Goal: Task Accomplishment & Management: Manage account settings

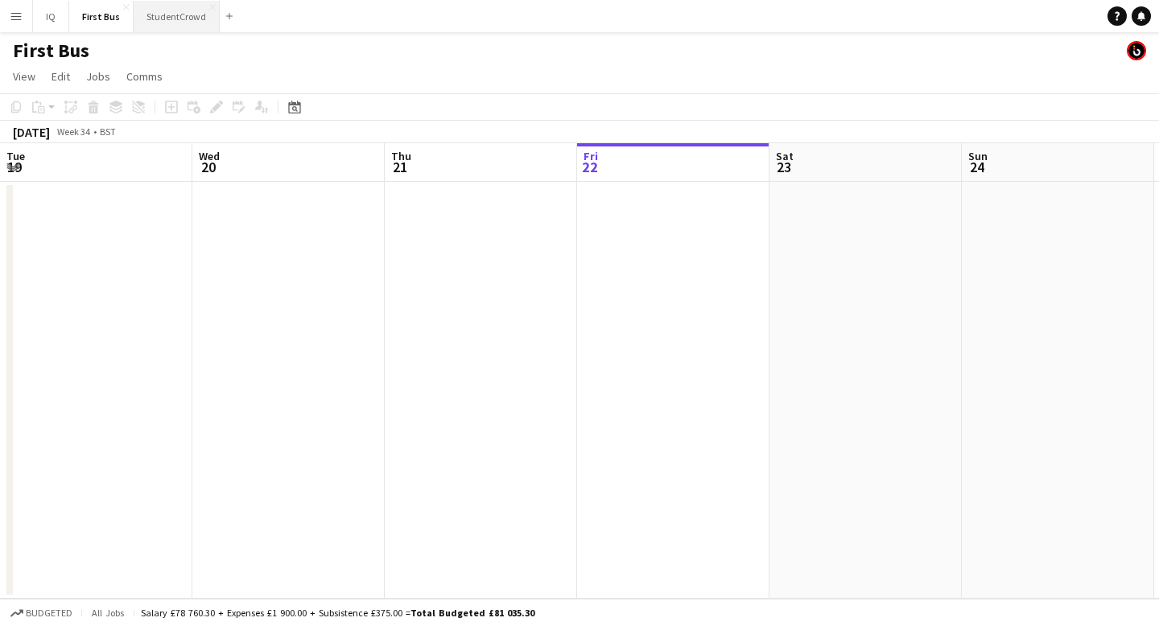
scroll to position [0, 385]
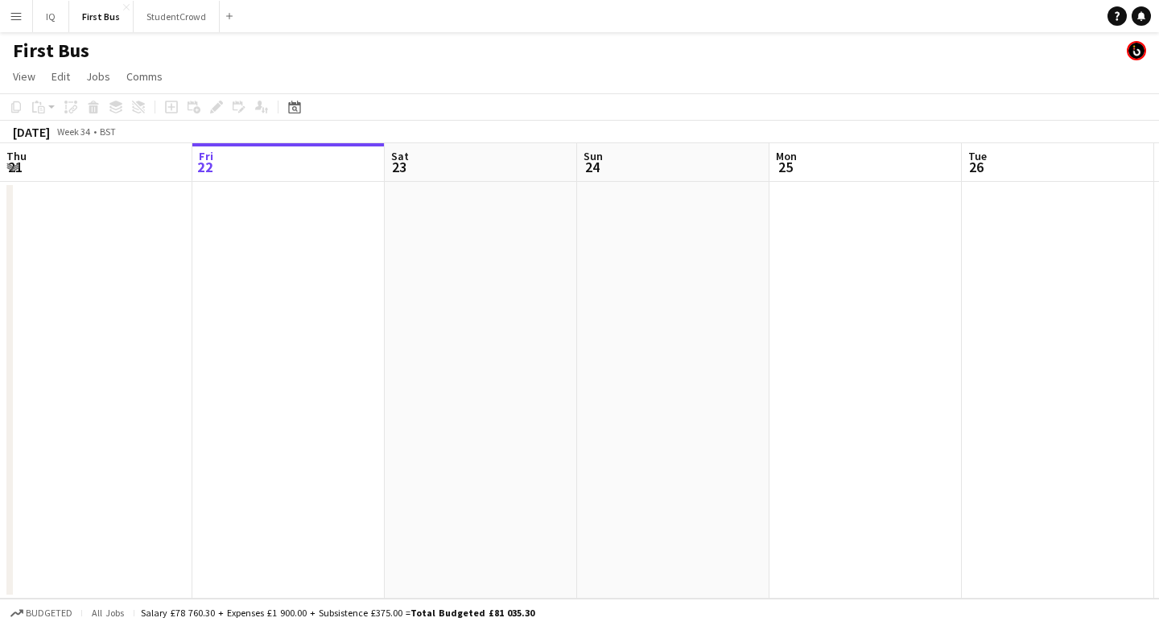
click at [17, 14] on app-icon "Menu" at bounding box center [16, 16] width 13 height 13
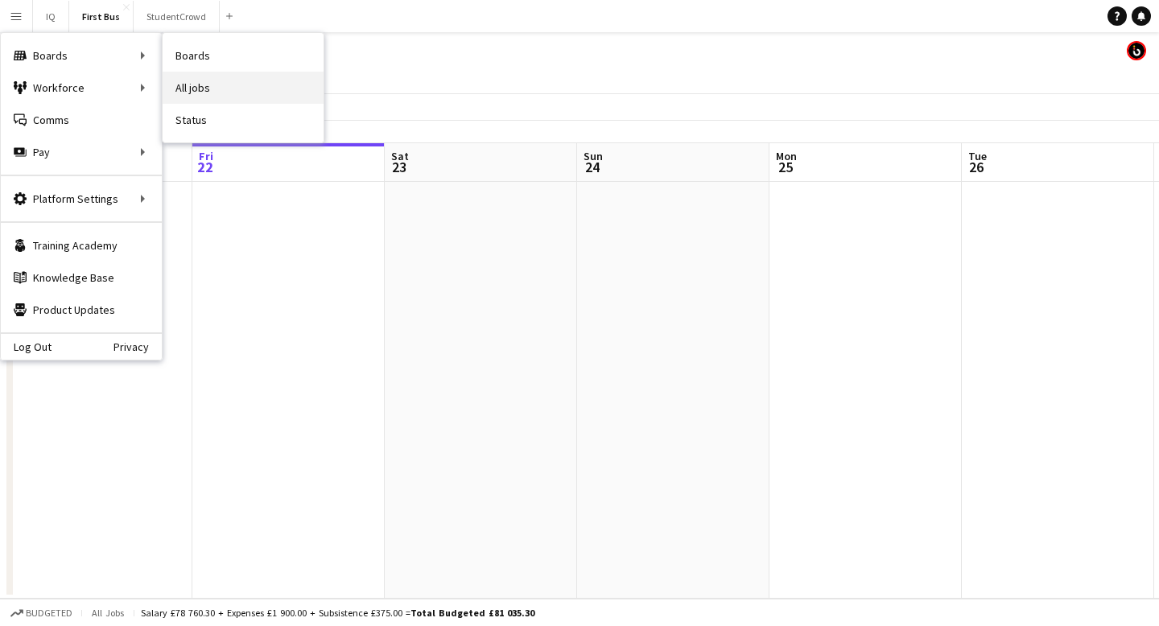
scroll to position [0, 0]
click at [229, 56] on link "Boards" at bounding box center [243, 55] width 161 height 32
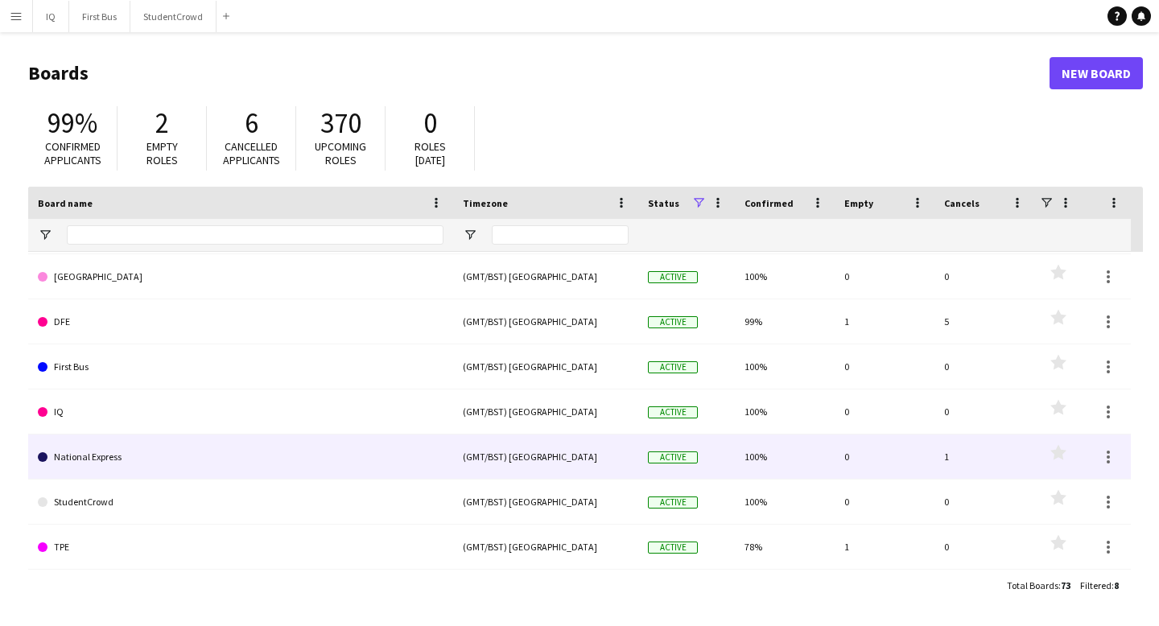
scroll to position [24, 0]
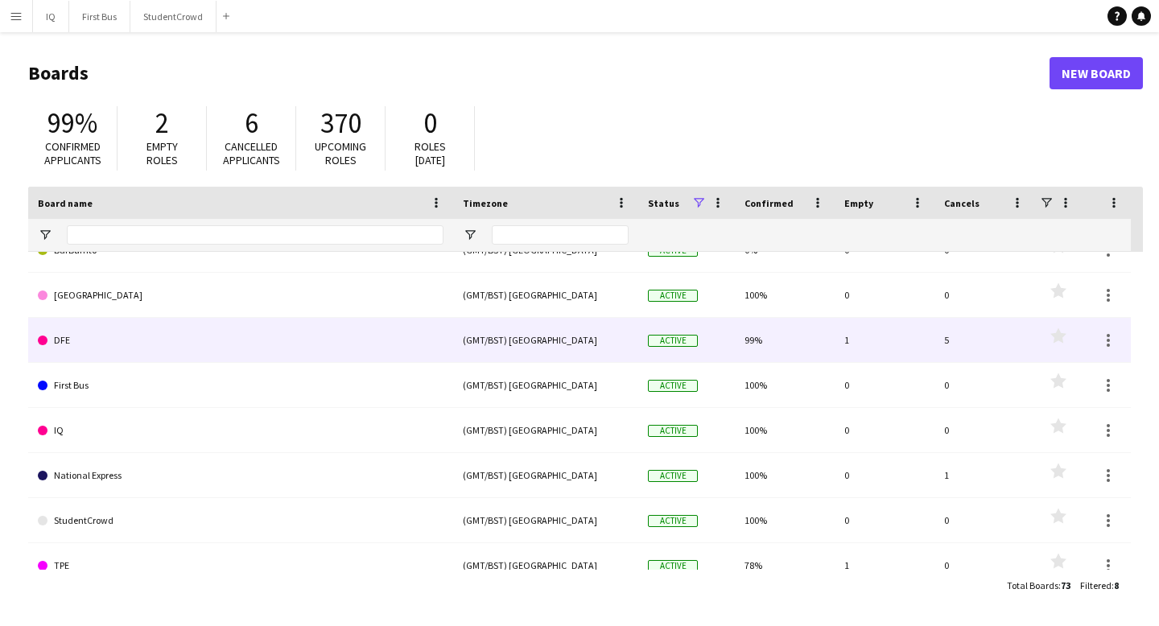
click at [255, 324] on link "DFE" at bounding box center [241, 340] width 406 height 45
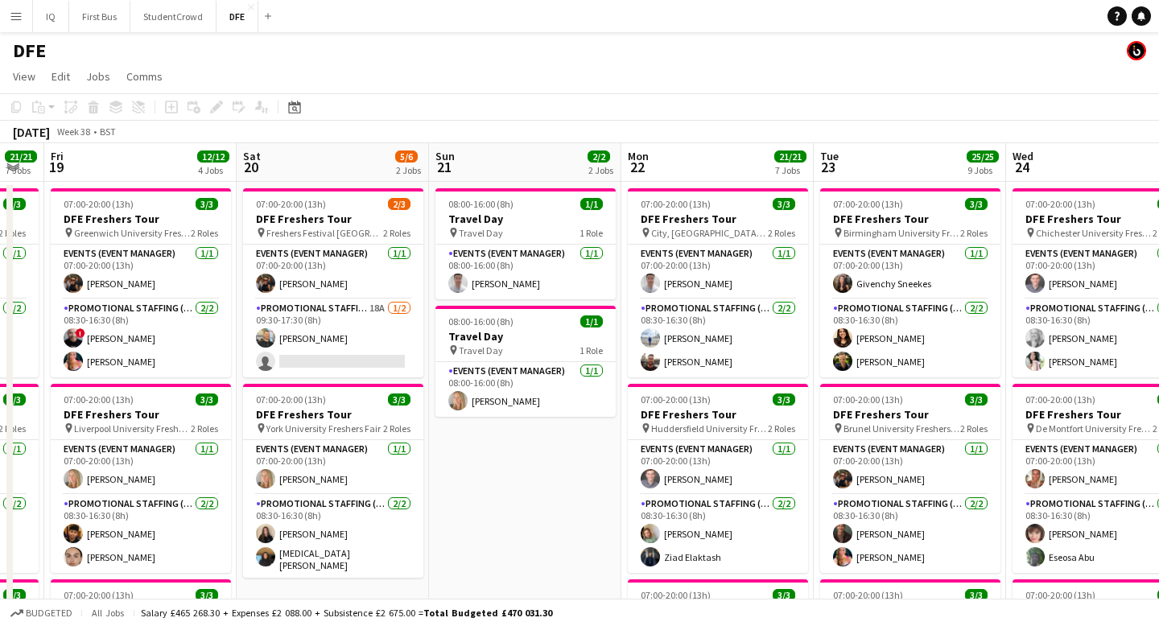
scroll to position [0, 332]
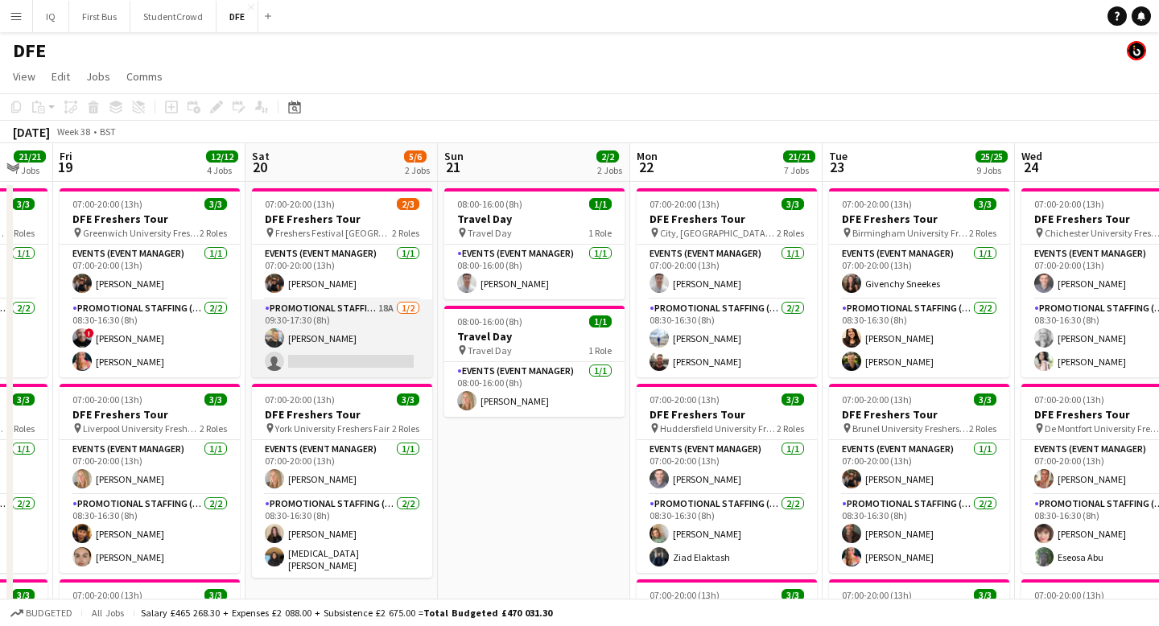
click at [334, 340] on app-card-role "Promotional Staffing (Brand Ambassadors) 18A [DATE] 09:30-17:30 (8h) [PERSON_NA…" at bounding box center [342, 339] width 180 height 78
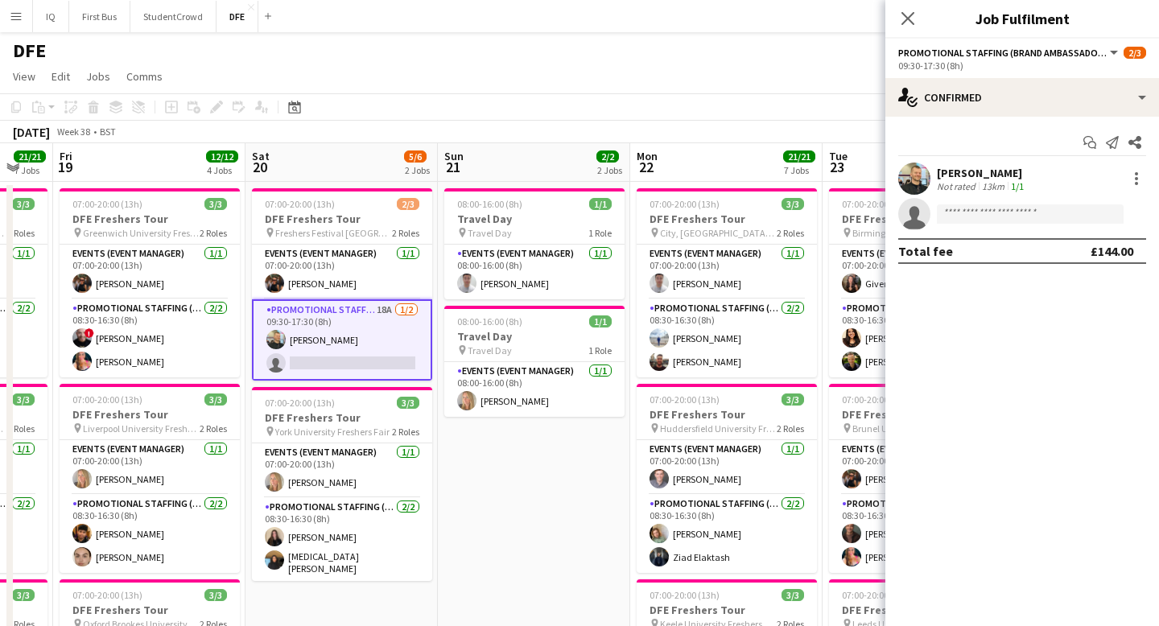
click at [998, 174] on div "[PERSON_NAME]" at bounding box center [982, 173] width 90 height 14
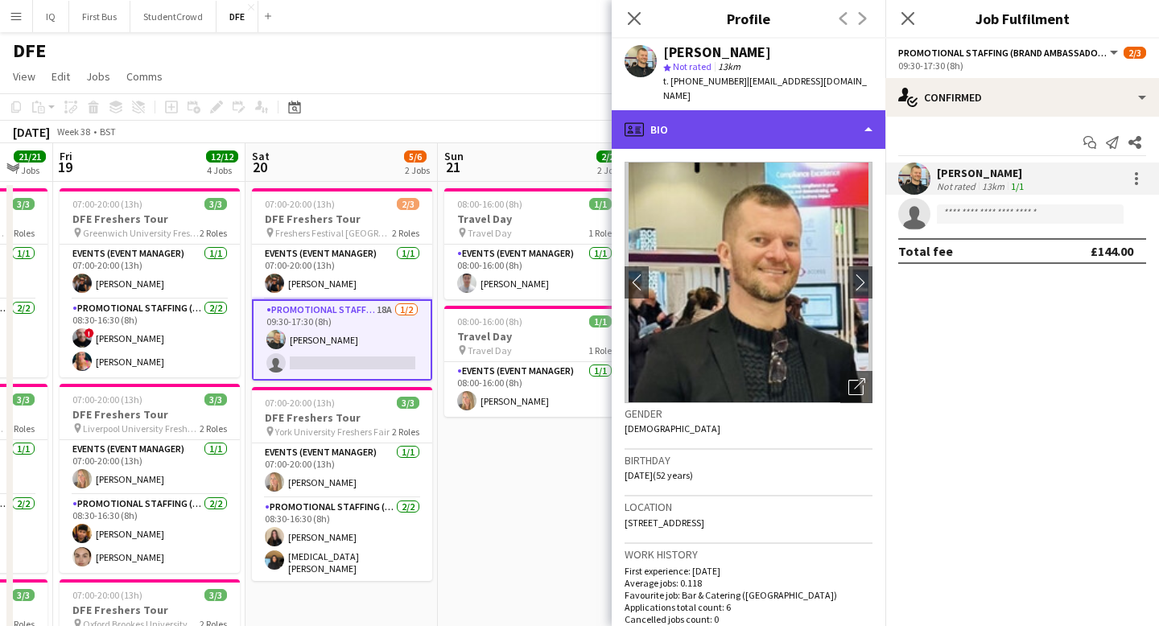
click at [707, 110] on div "profile Bio" at bounding box center [749, 129] width 274 height 39
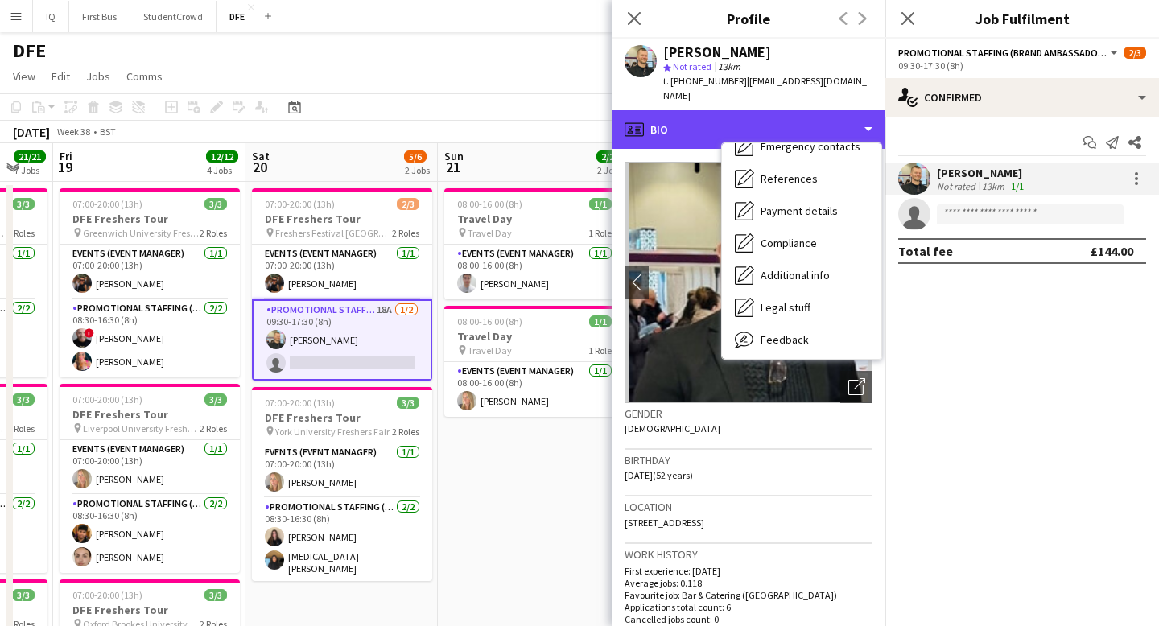
scroll to position [184, 0]
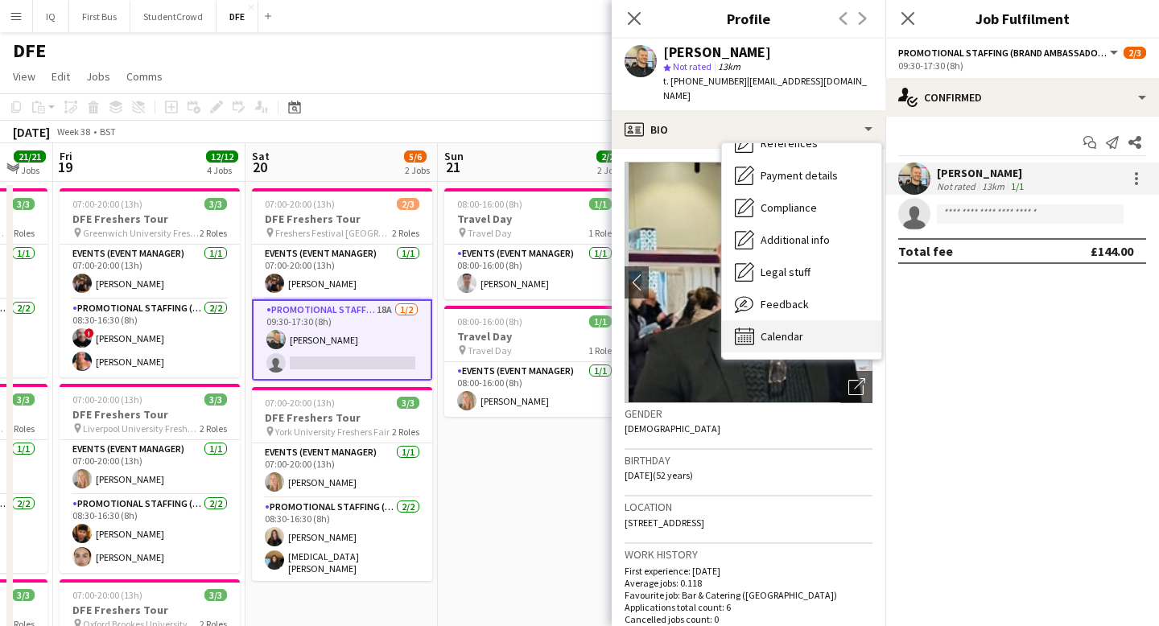
click at [775, 329] on span "Calendar" at bounding box center [782, 336] width 43 height 14
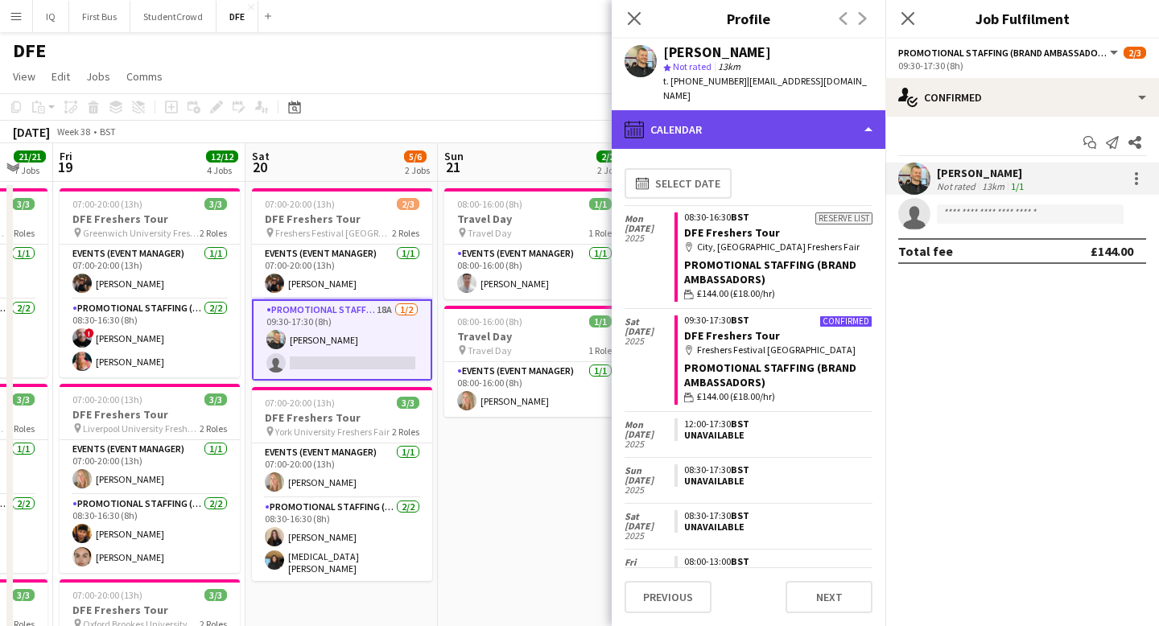
click at [761, 111] on div "calendar-full Calendar" at bounding box center [749, 129] width 274 height 39
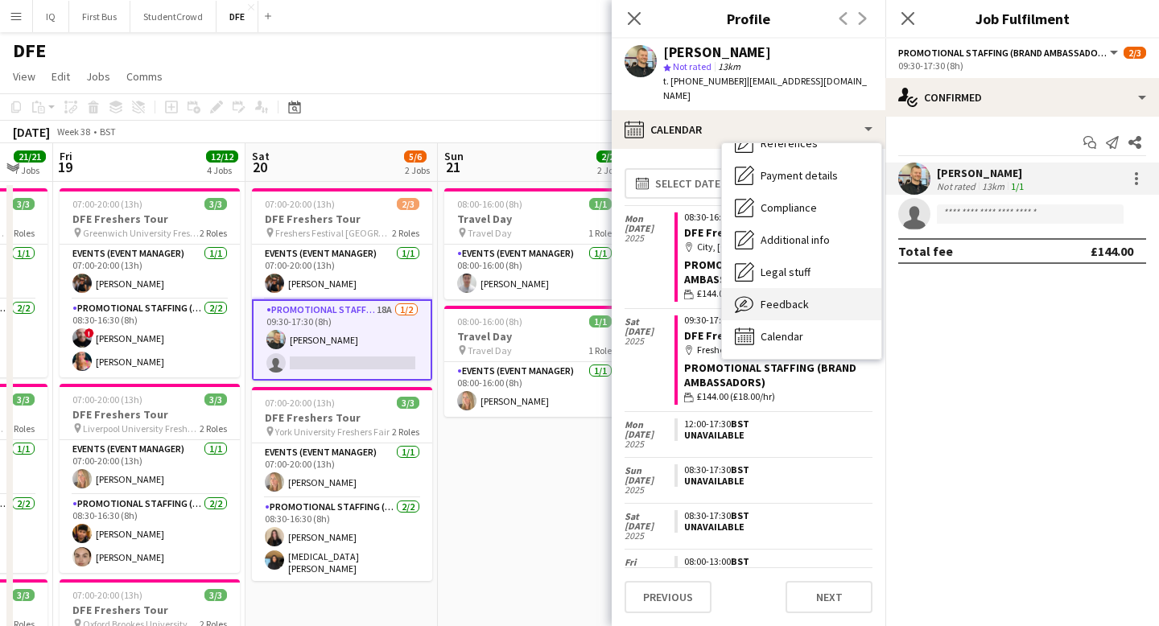
click at [790, 297] on span "Feedback" at bounding box center [785, 304] width 48 height 14
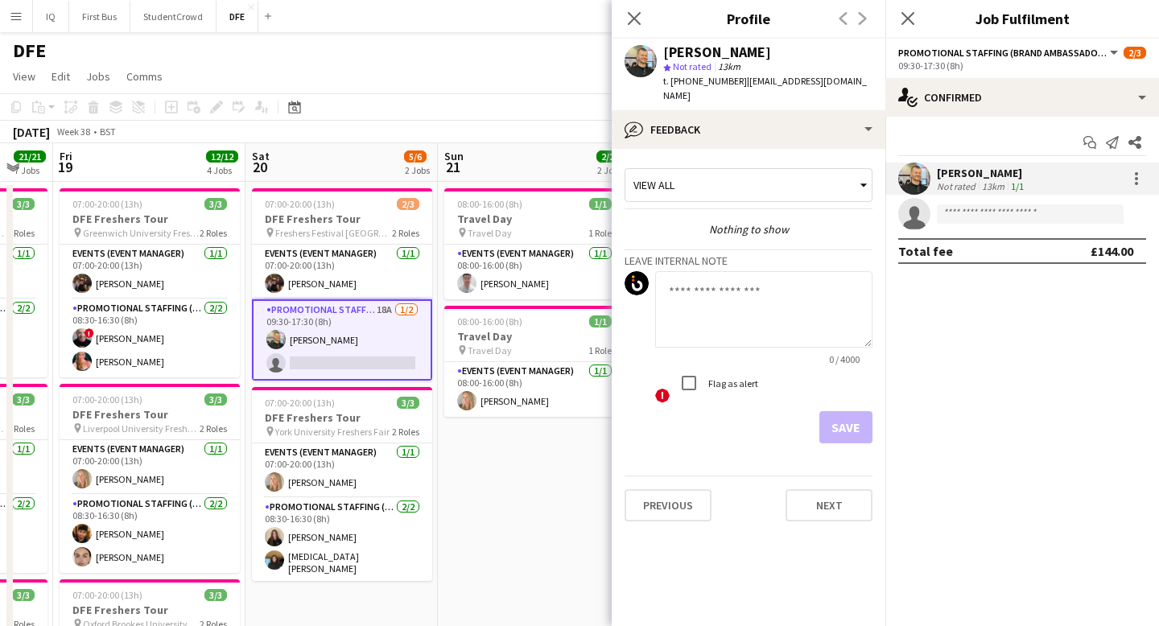
click at [707, 280] on textarea at bounding box center [763, 309] width 217 height 76
type textarea "**********"
click at [839, 412] on button "Save" at bounding box center [846, 427] width 53 height 32
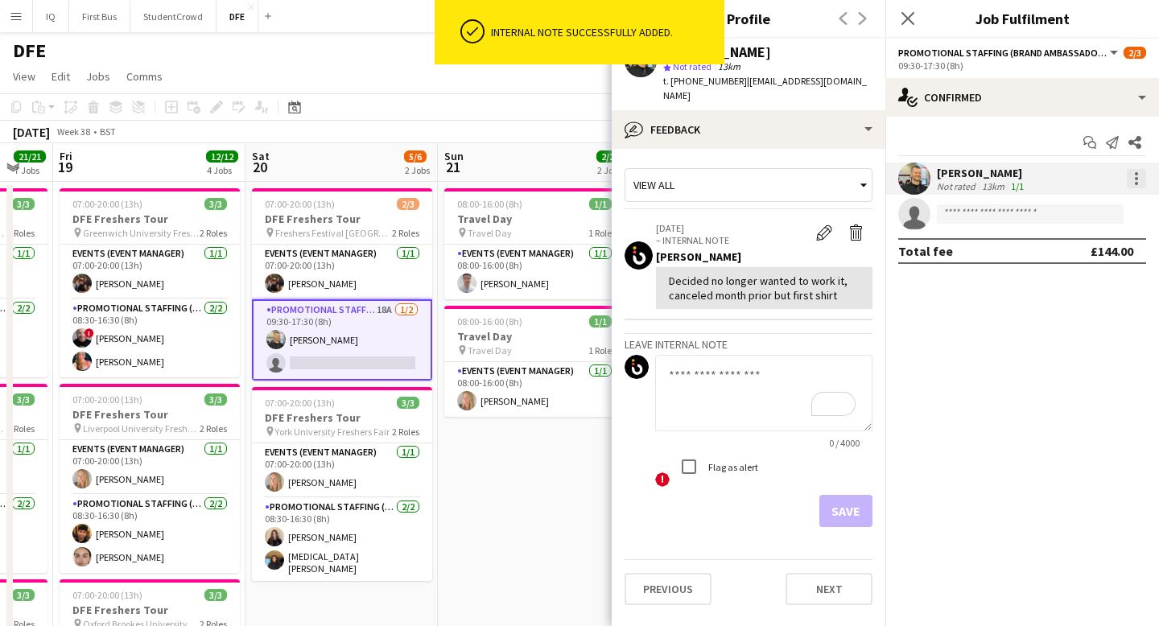
click at [1140, 180] on div at bounding box center [1136, 178] width 19 height 19
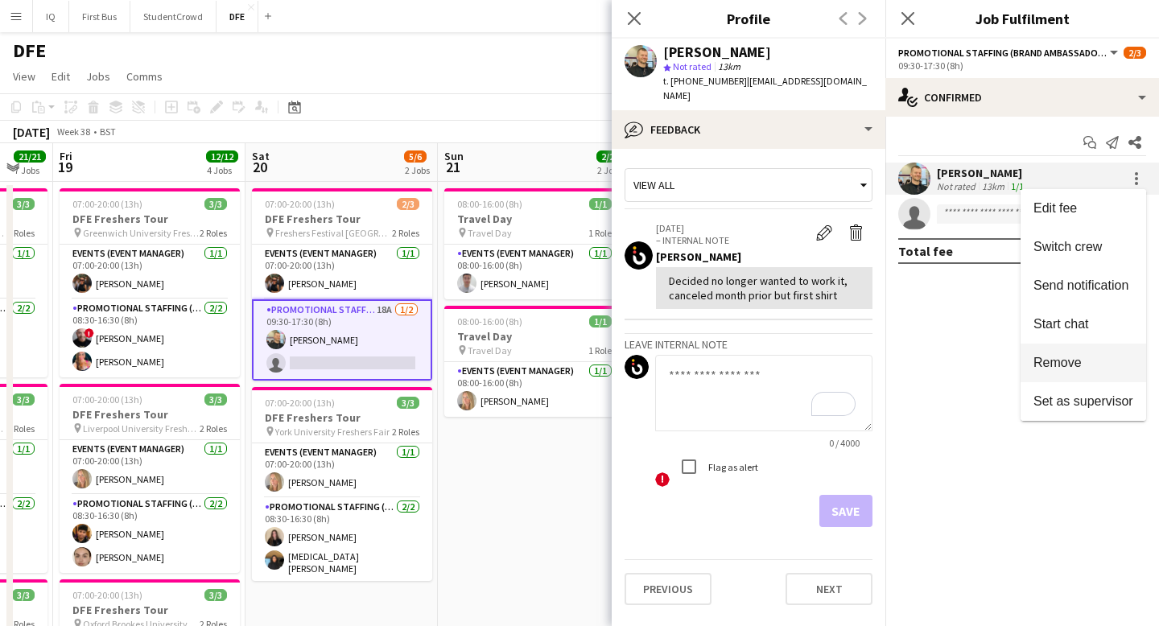
click at [1072, 352] on button "Remove" at bounding box center [1084, 363] width 126 height 39
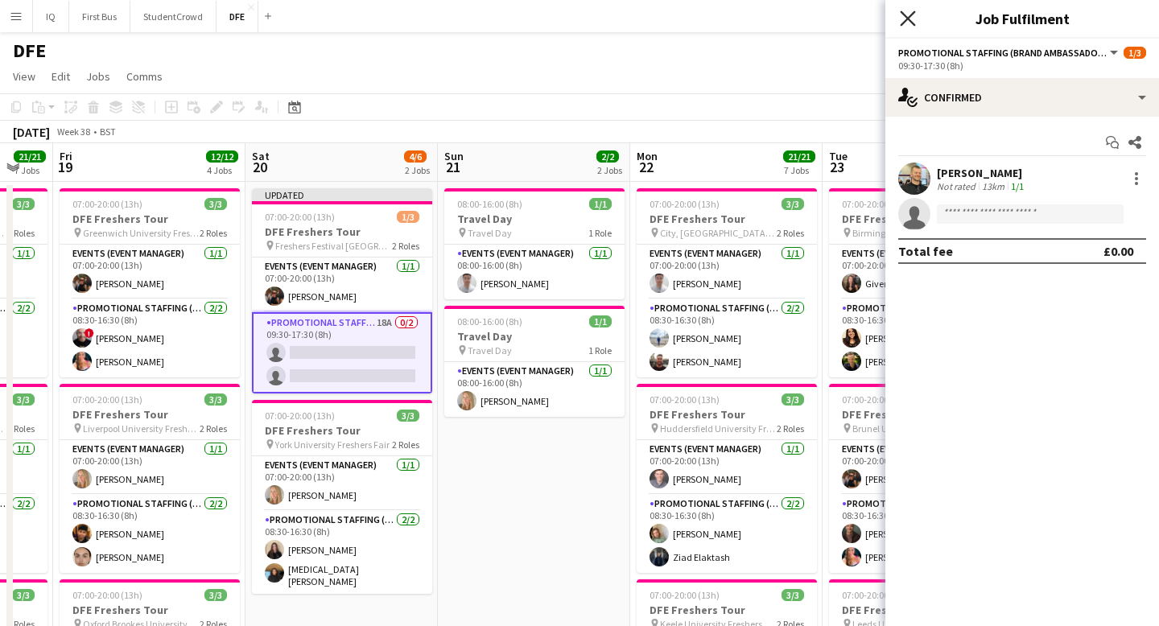
click at [905, 11] on icon "Close pop-in" at bounding box center [907, 17] width 15 height 15
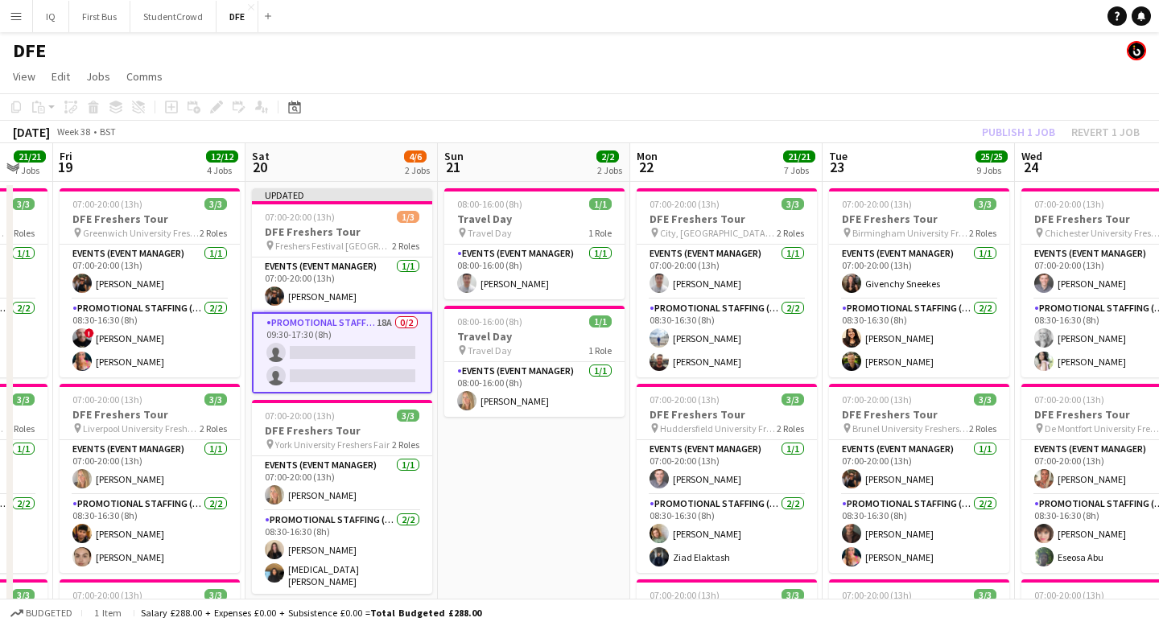
click at [1028, 130] on div "Publish 1 job Revert 1 job" at bounding box center [1061, 132] width 196 height 21
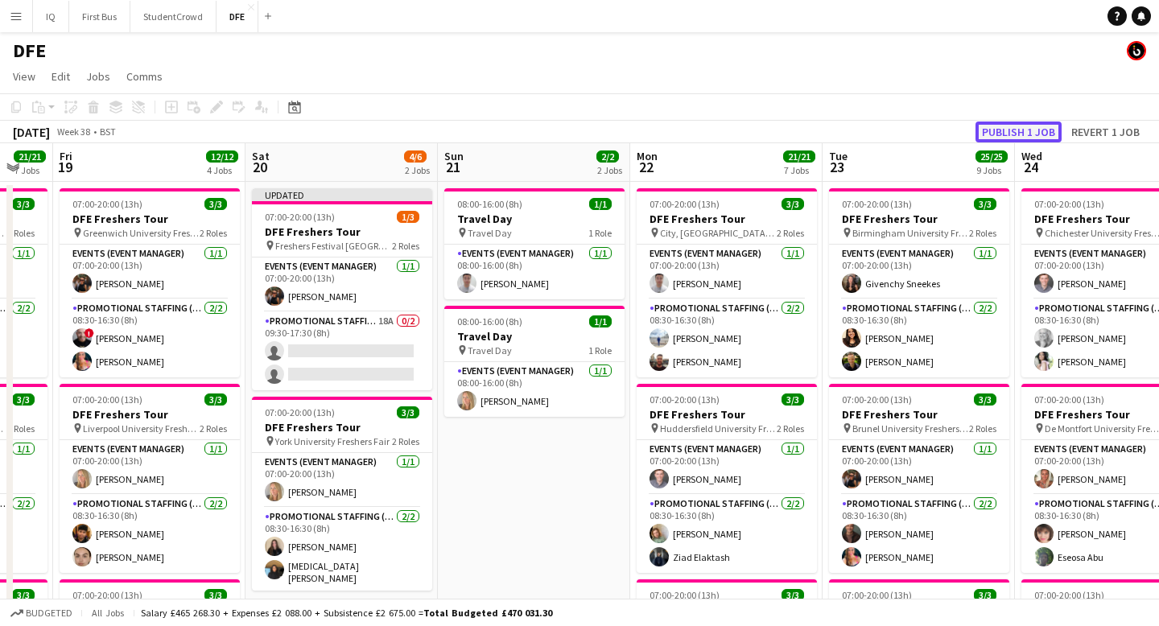
click at [1021, 130] on button "Publish 1 job" at bounding box center [1019, 132] width 86 height 21
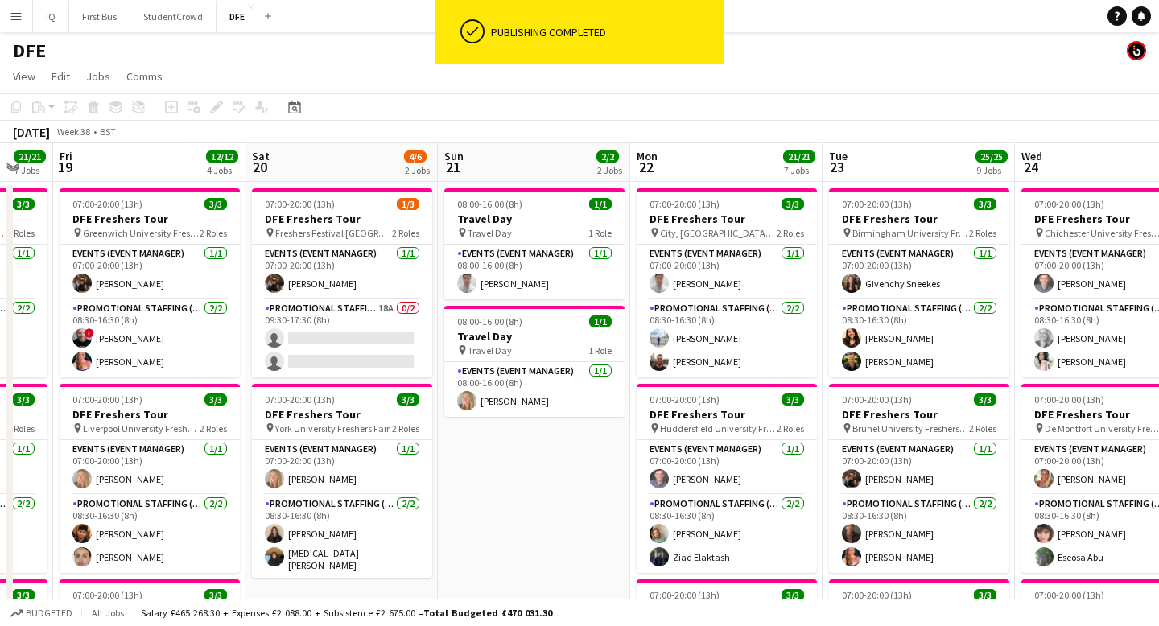
click at [362, 358] on app-card-role "Promotional Staffing (Brand Ambassadors) 18A 0/2 09:30-17:30 (8h) single-neutra…" at bounding box center [342, 339] width 180 height 78
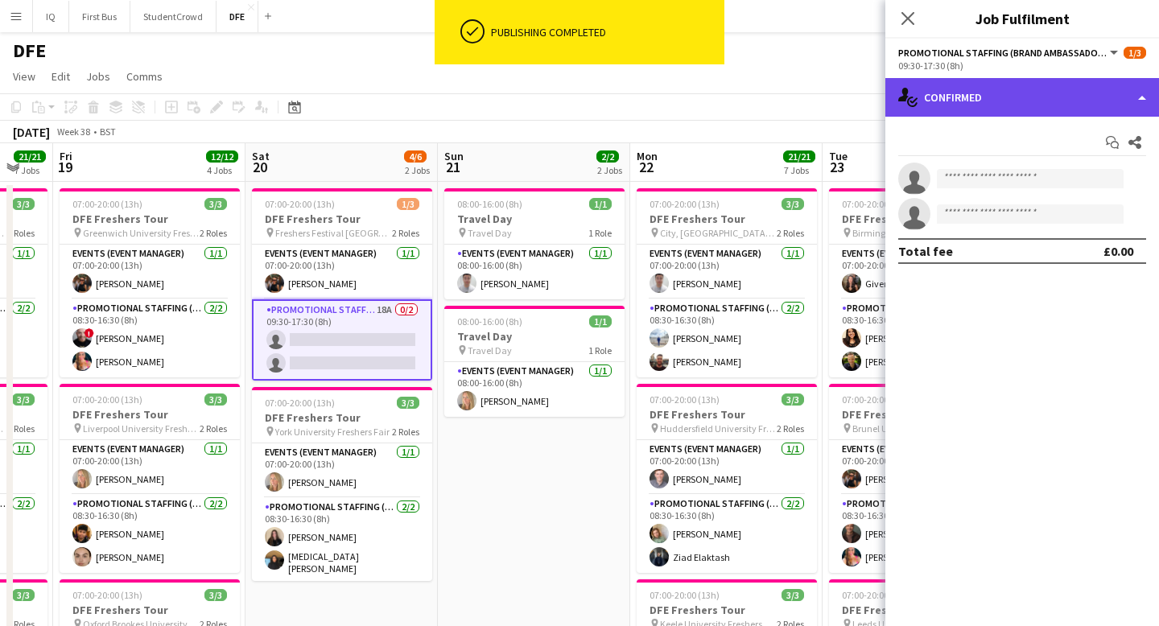
click at [981, 109] on div "single-neutral-actions-check-2 Confirmed" at bounding box center [1023, 97] width 274 height 39
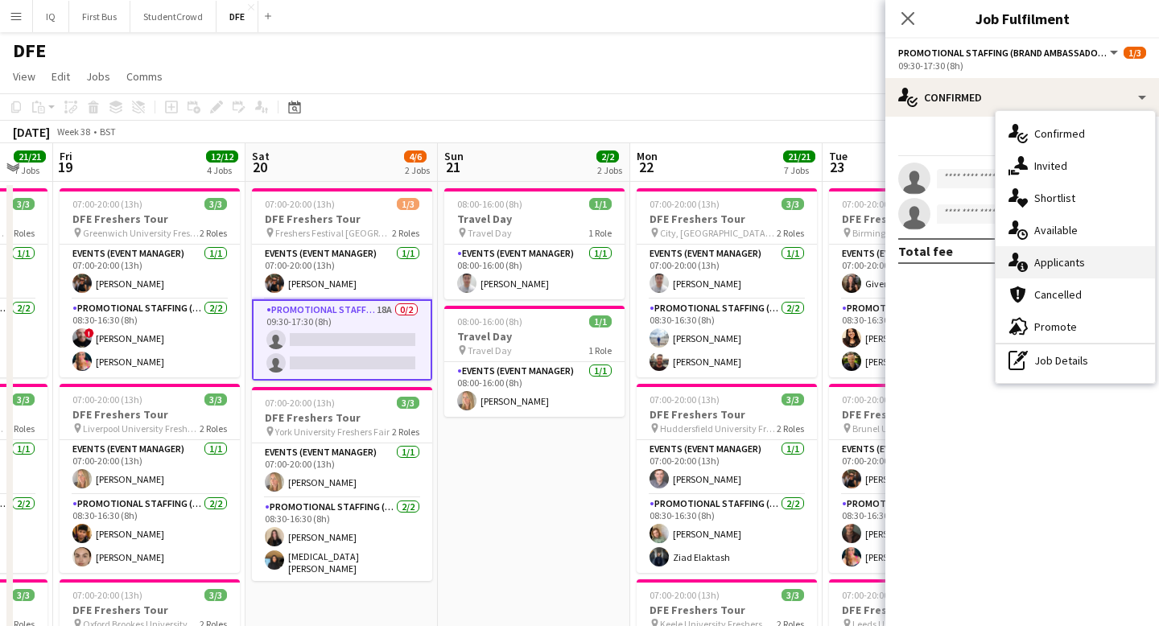
click at [1089, 261] on div "single-neutral-actions-information Applicants" at bounding box center [1075, 262] width 159 height 32
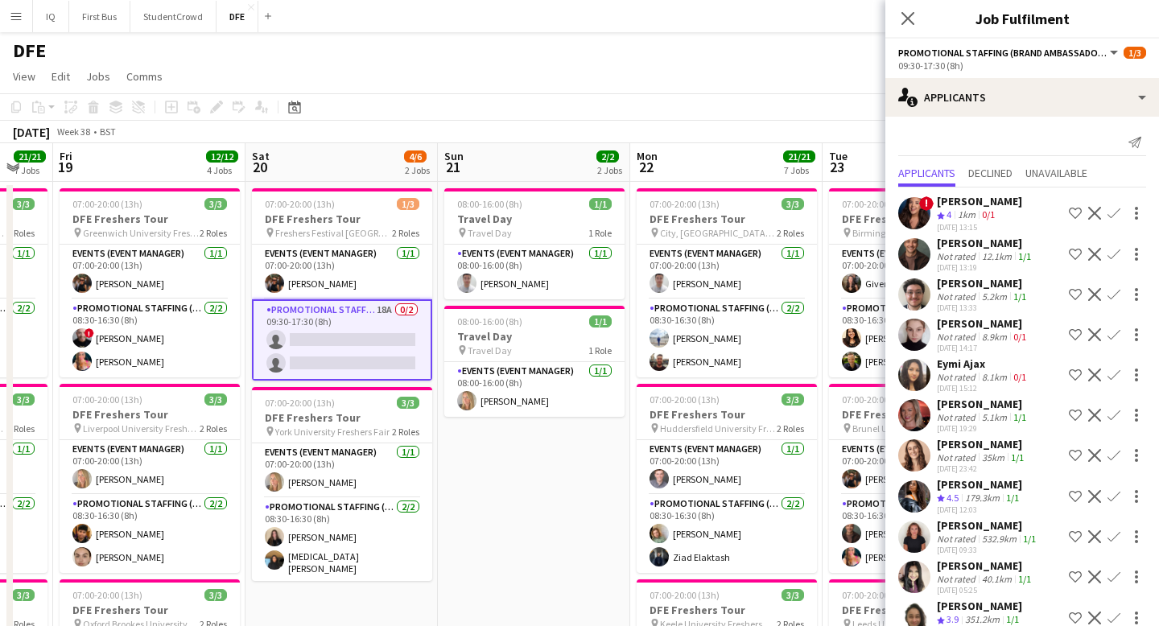
scroll to position [188, 0]
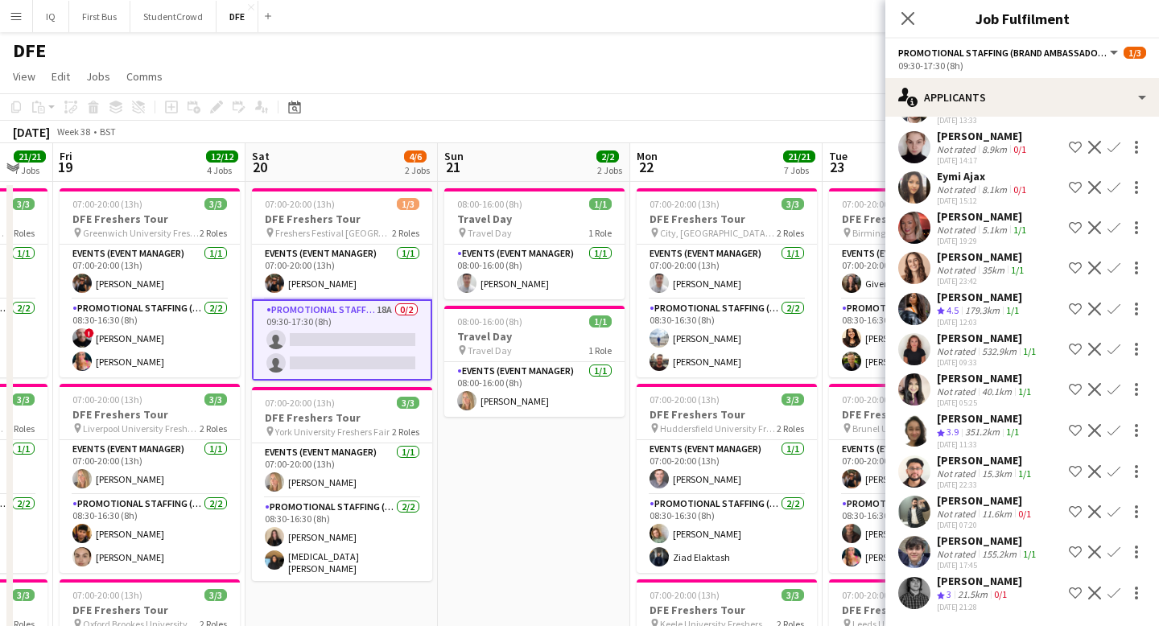
click at [1114, 309] on app-icon "Confirm" at bounding box center [1114, 309] width 13 height 13
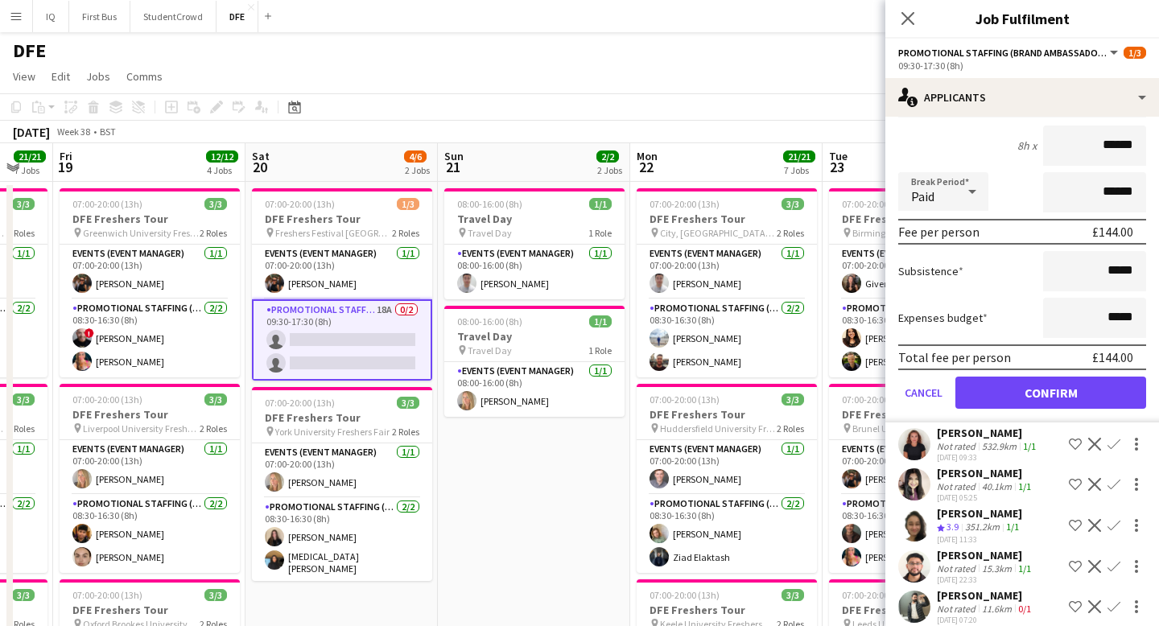
scroll to position [553, 0]
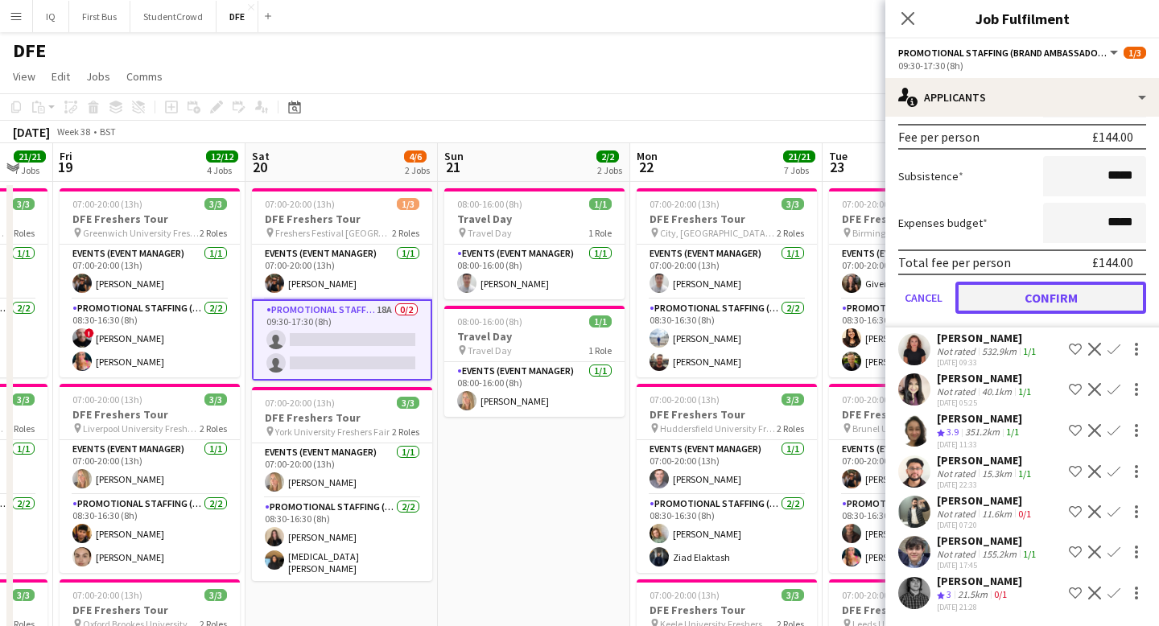
click at [1078, 295] on button "Confirm" at bounding box center [1051, 298] width 191 height 32
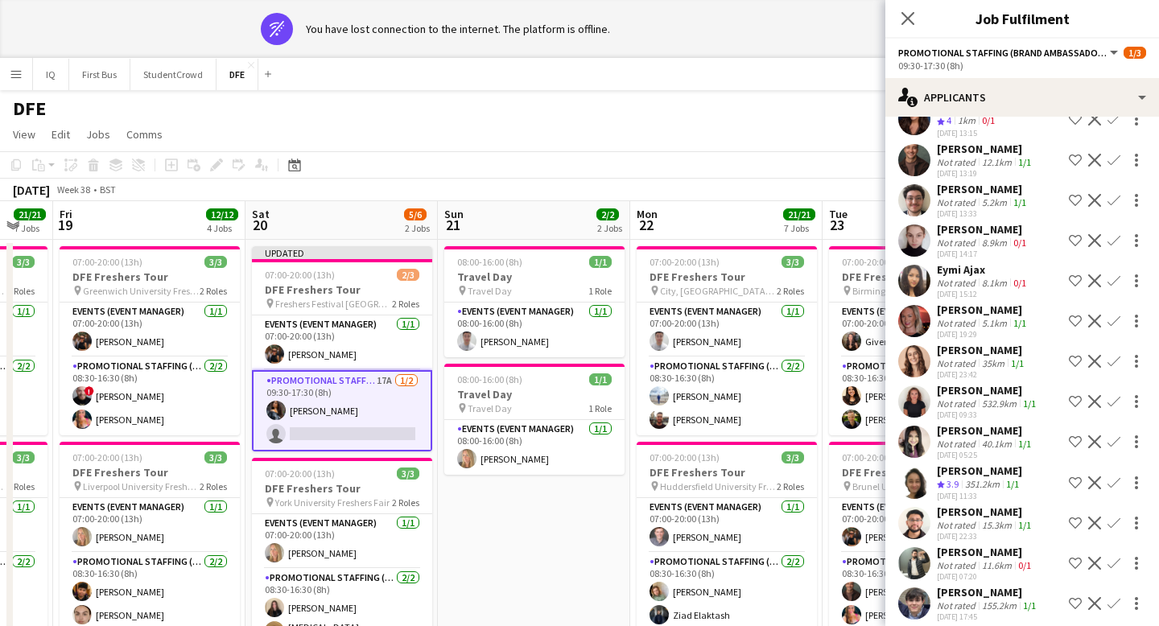
scroll to position [0, 0]
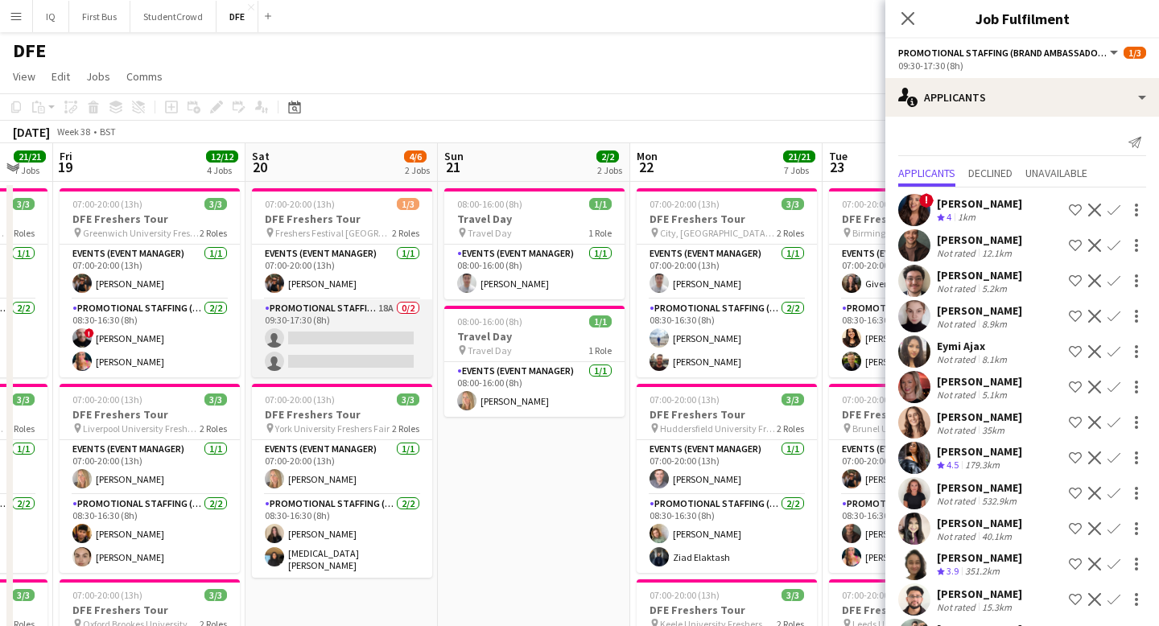
click at [366, 340] on app-card-role "Promotional Staffing (Brand Ambassadors) 18A 0/2 09:30-17:30 (8h) single-neutra…" at bounding box center [342, 339] width 180 height 78
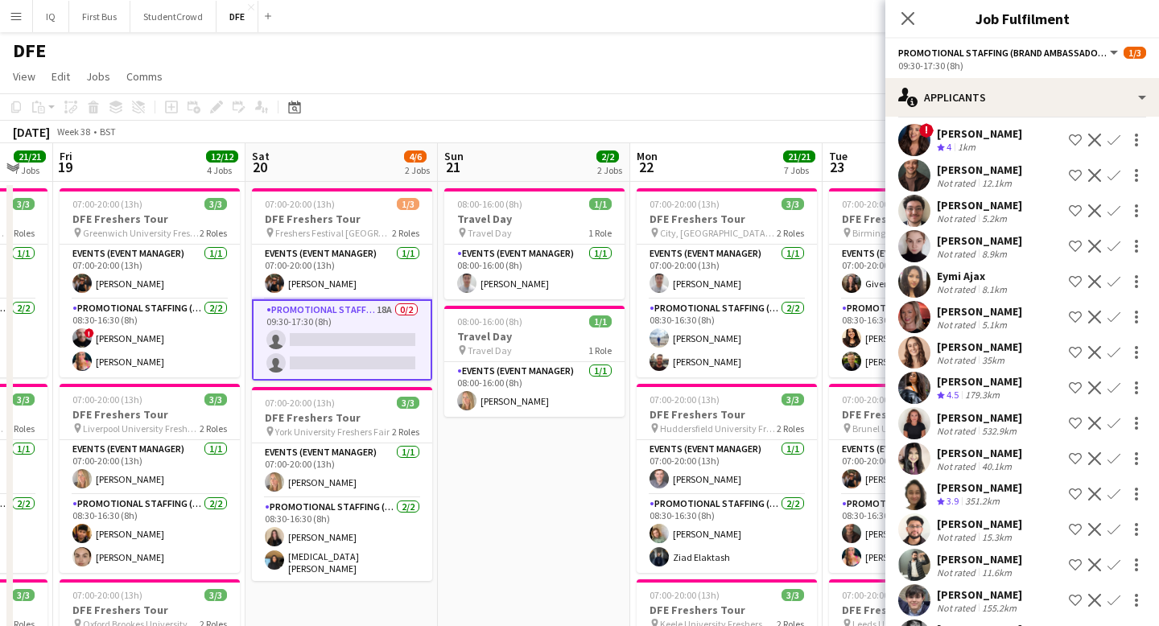
scroll to position [112, 0]
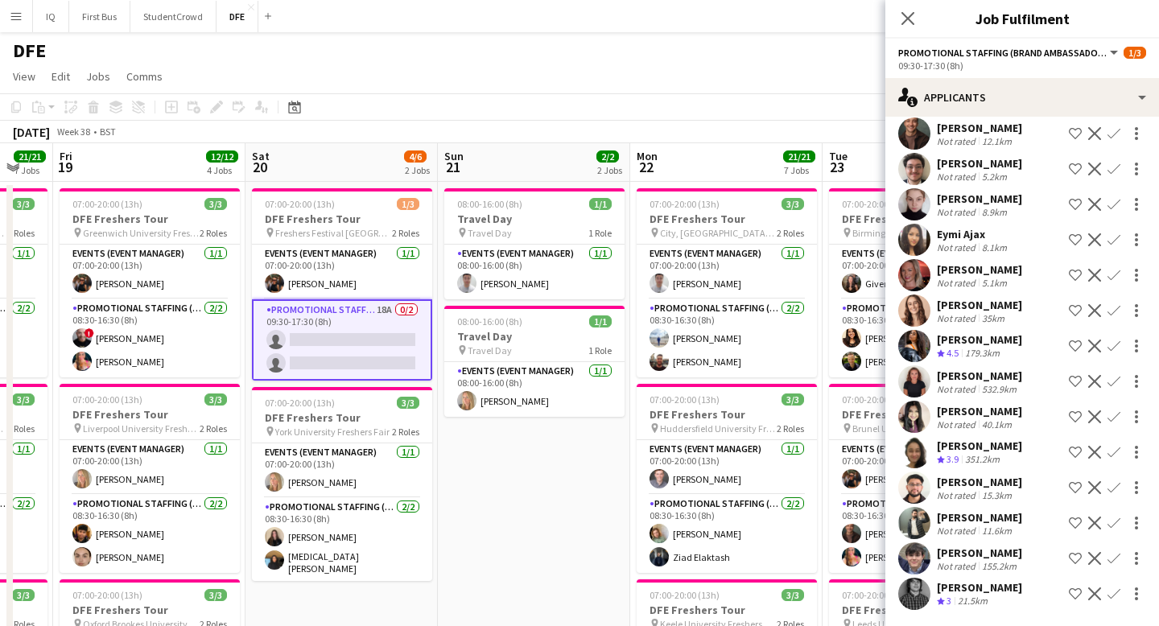
click at [1117, 345] on app-icon "Confirm" at bounding box center [1114, 346] width 13 height 13
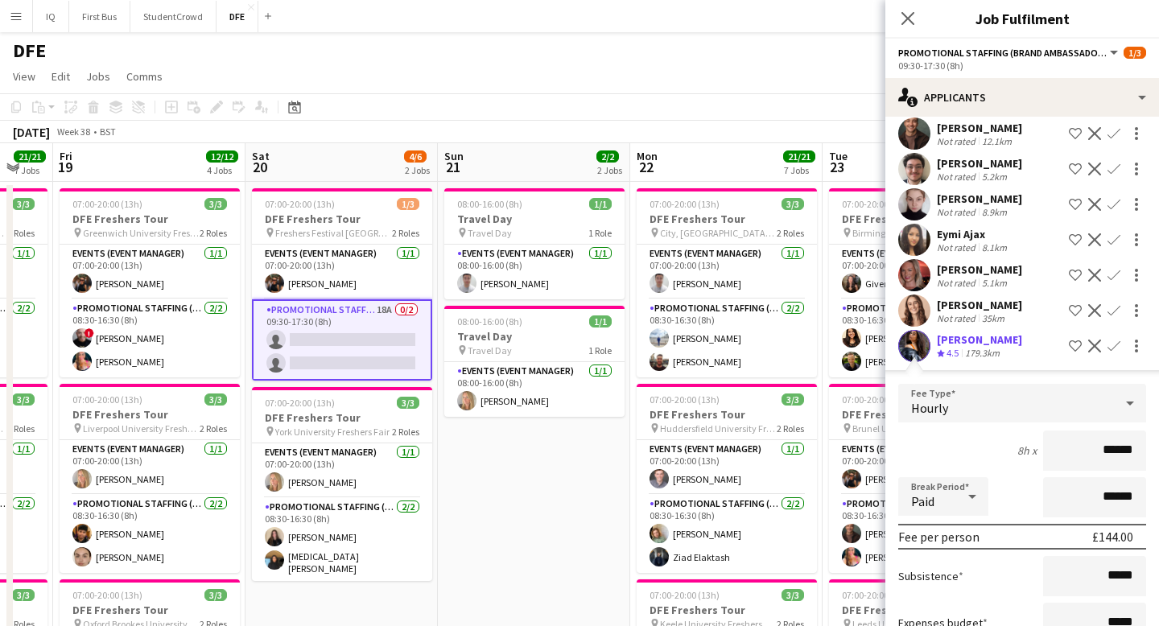
scroll to position [477, 0]
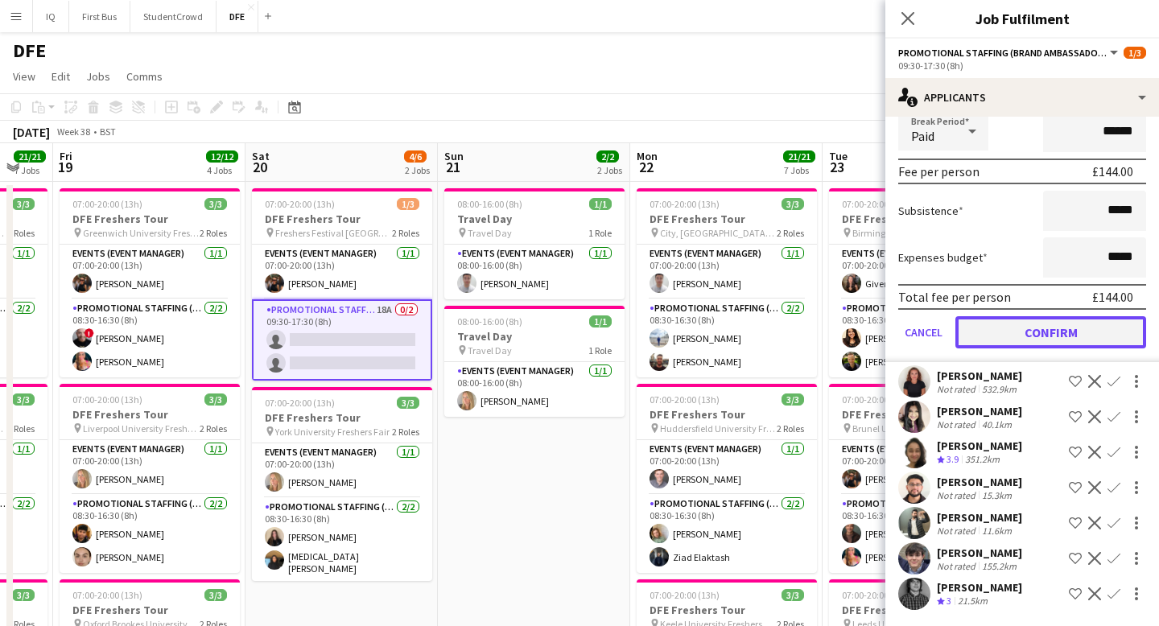
click at [1059, 331] on button "Confirm" at bounding box center [1051, 332] width 191 height 32
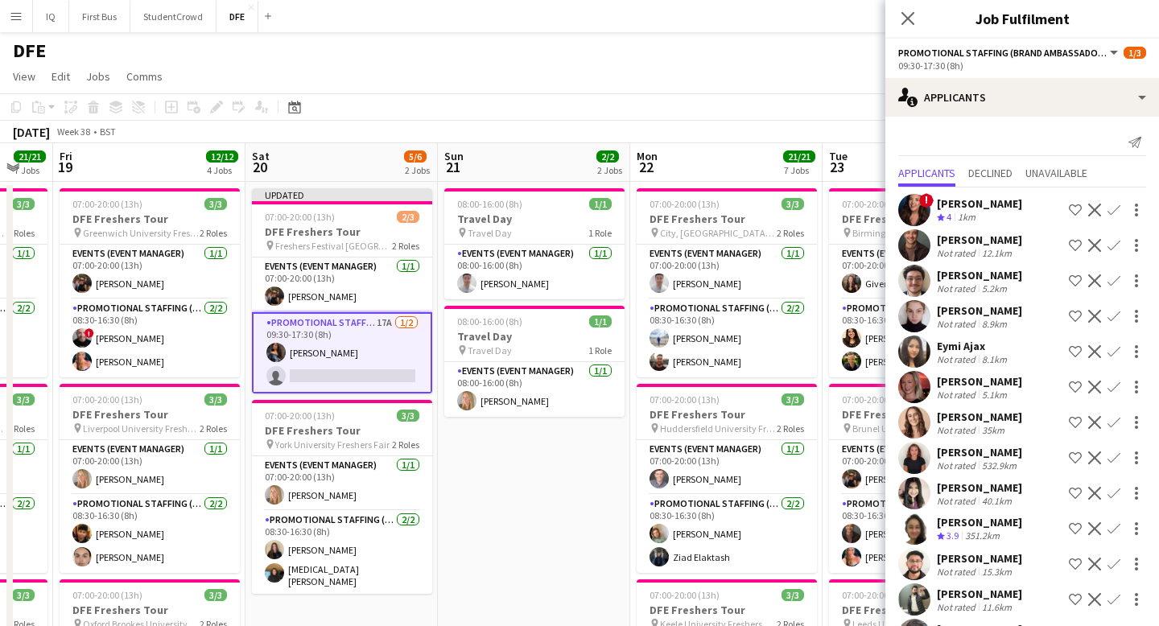
scroll to position [76, 0]
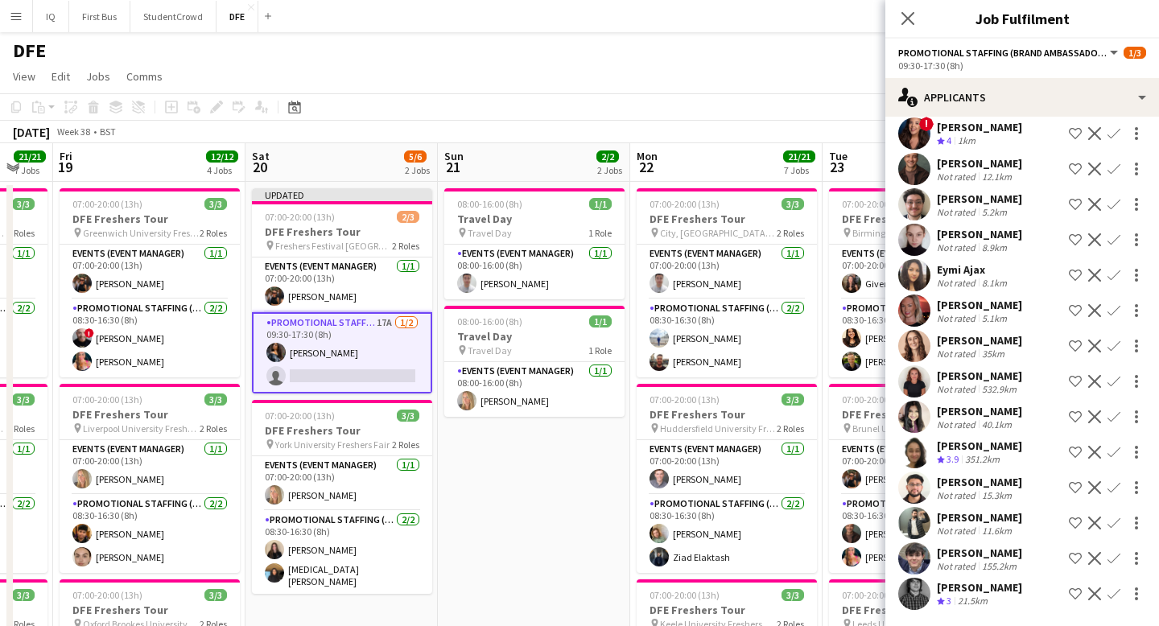
click at [994, 490] on div "15.3km" at bounding box center [997, 496] width 36 height 12
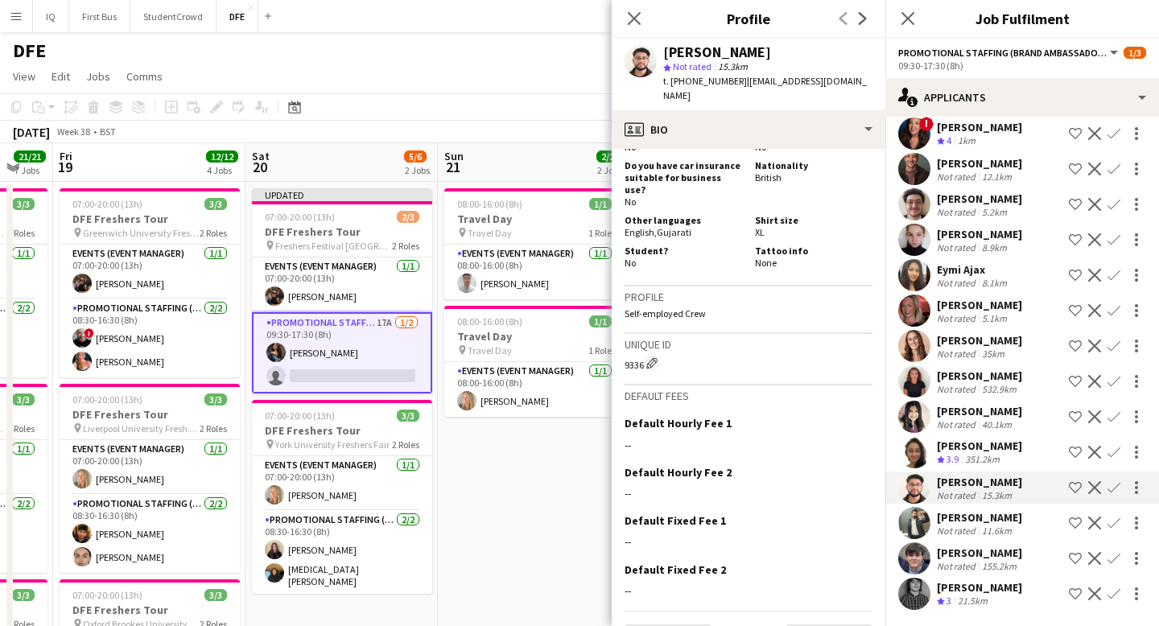
scroll to position [895, 0]
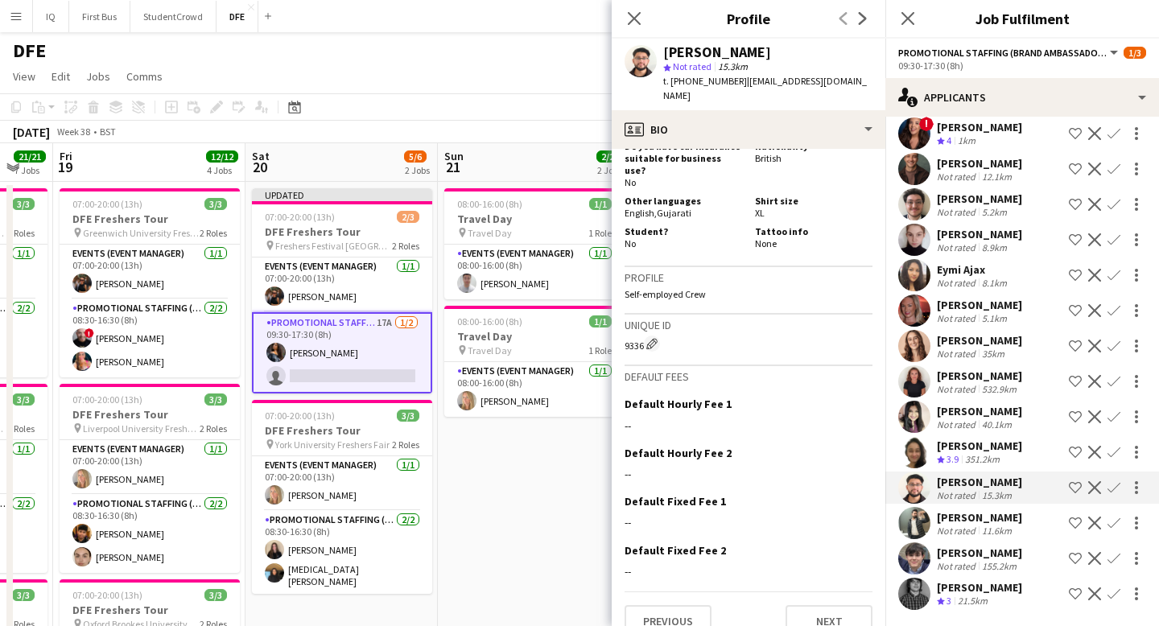
click at [975, 530] on div "Not rated" at bounding box center [958, 531] width 42 height 12
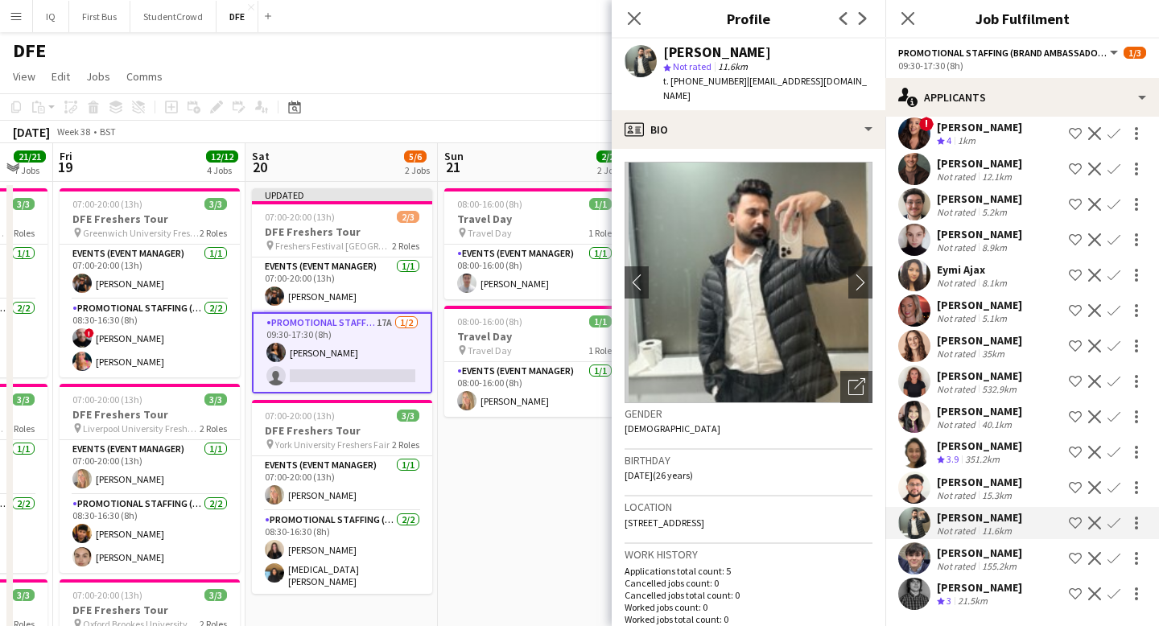
scroll to position [17, 0]
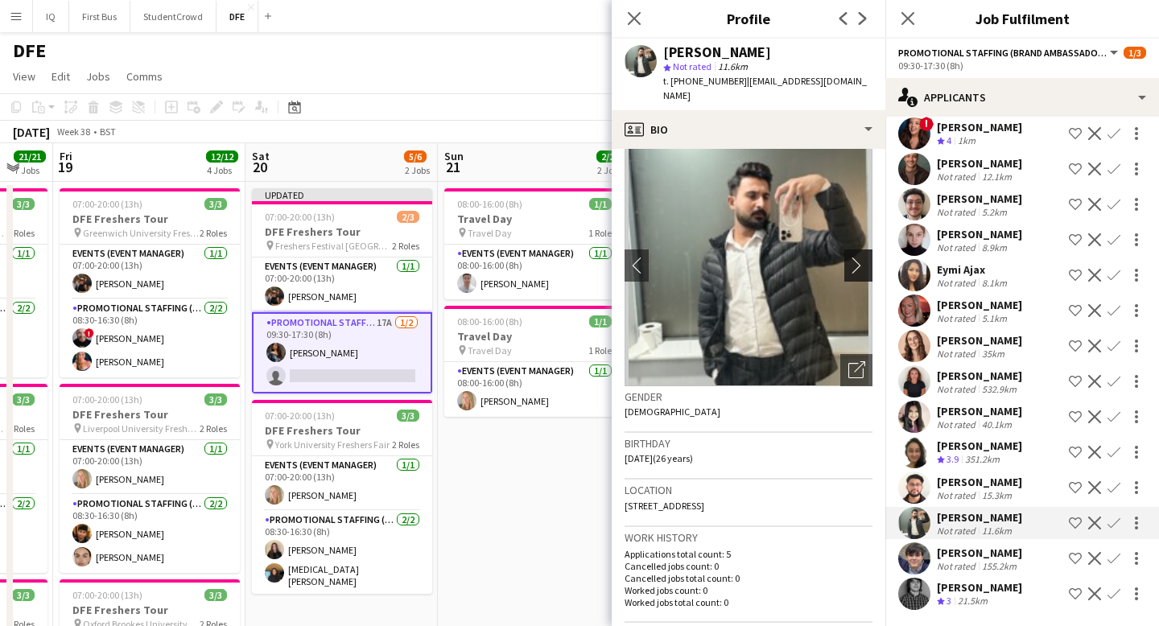
click at [868, 257] on app-icon "chevron-right" at bounding box center [861, 265] width 25 height 17
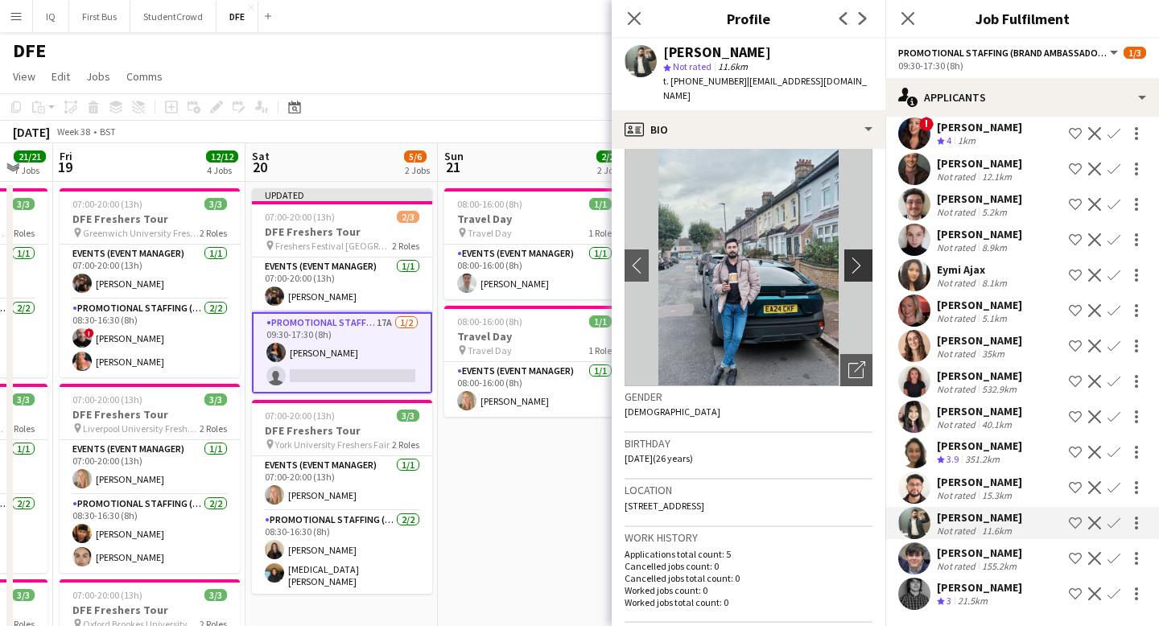
click at [854, 257] on app-icon "chevron-right" at bounding box center [861, 265] width 25 height 17
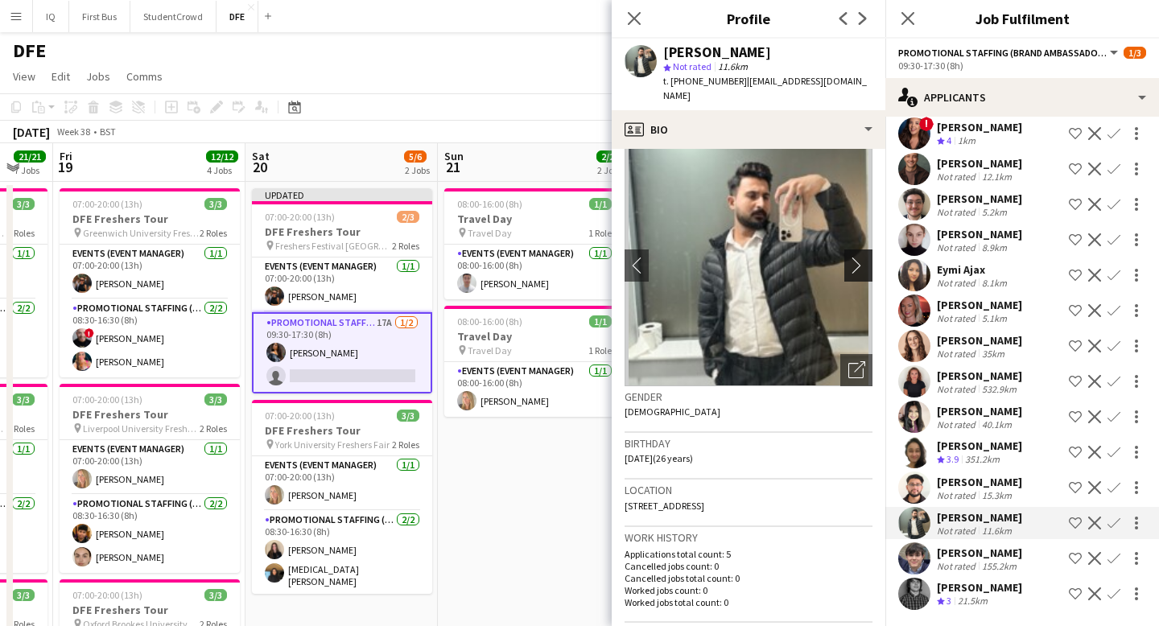
click at [855, 257] on app-icon "chevron-right" at bounding box center [861, 265] width 25 height 17
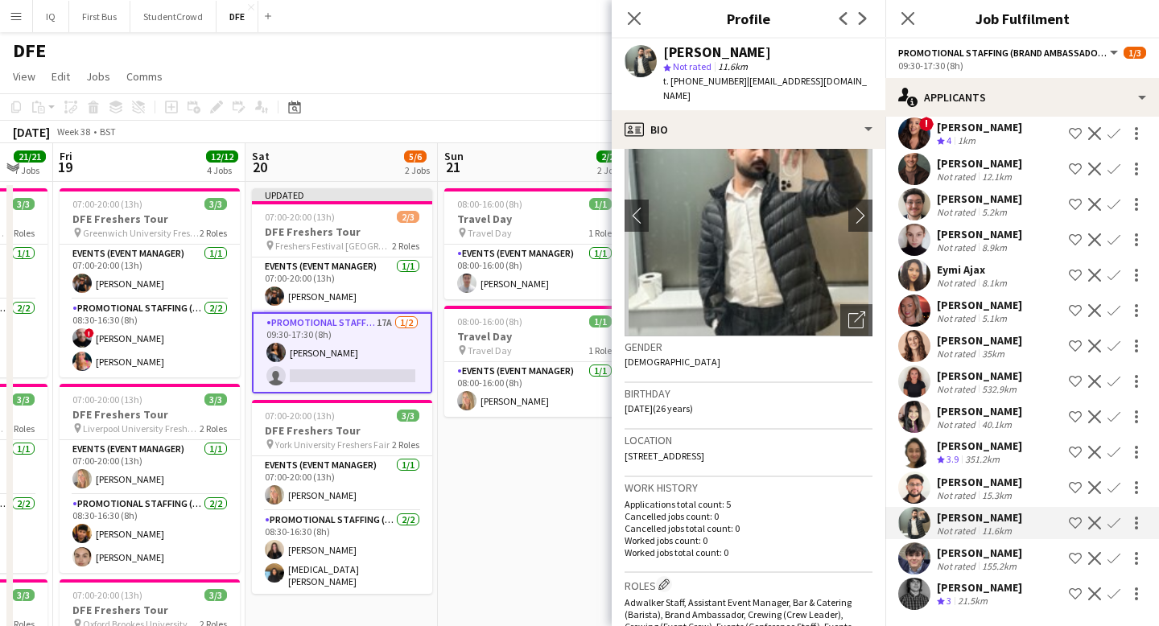
scroll to position [68, 0]
click at [952, 566] on div "Not rated" at bounding box center [958, 566] width 42 height 12
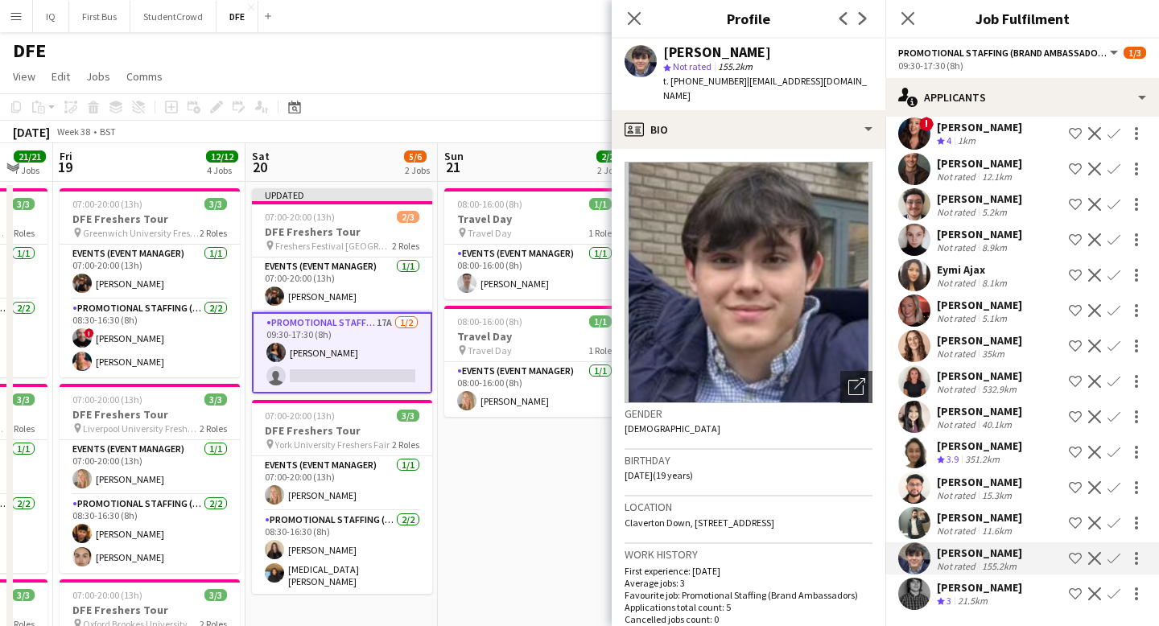
click at [979, 600] on div "21.5km" at bounding box center [973, 602] width 36 height 14
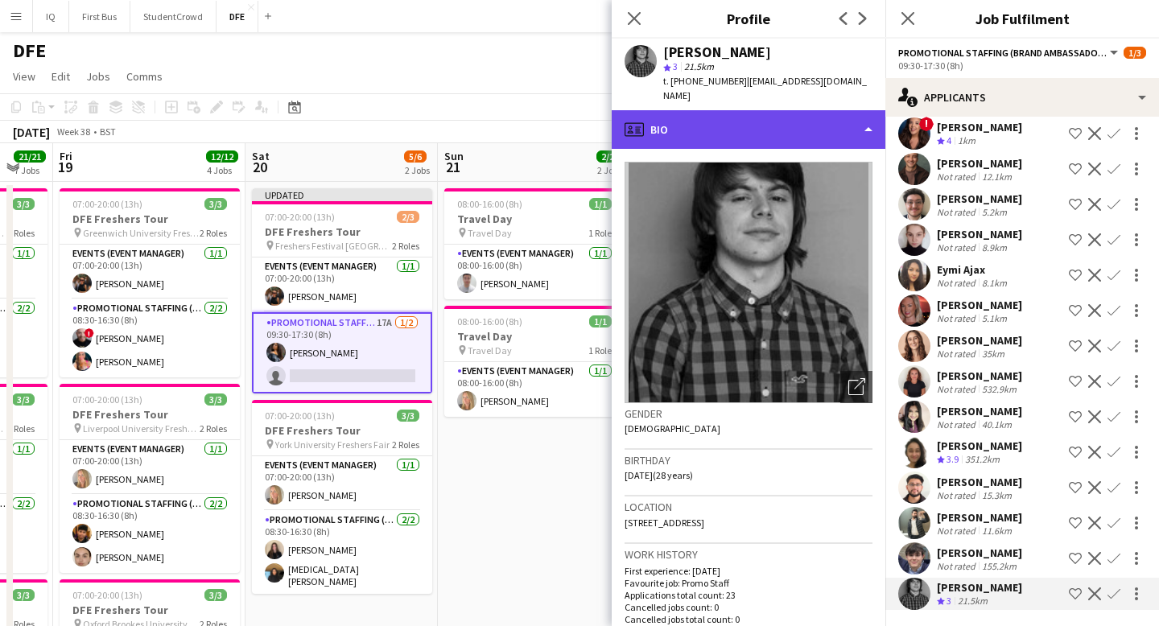
click at [722, 110] on div "profile Bio" at bounding box center [749, 129] width 274 height 39
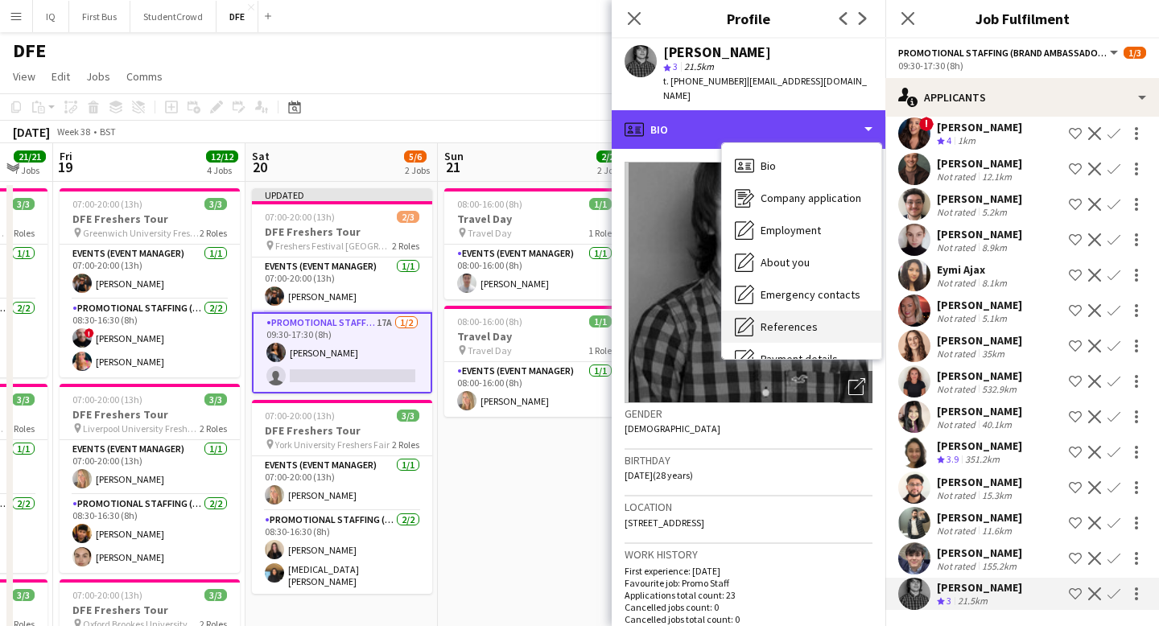
scroll to position [184, 0]
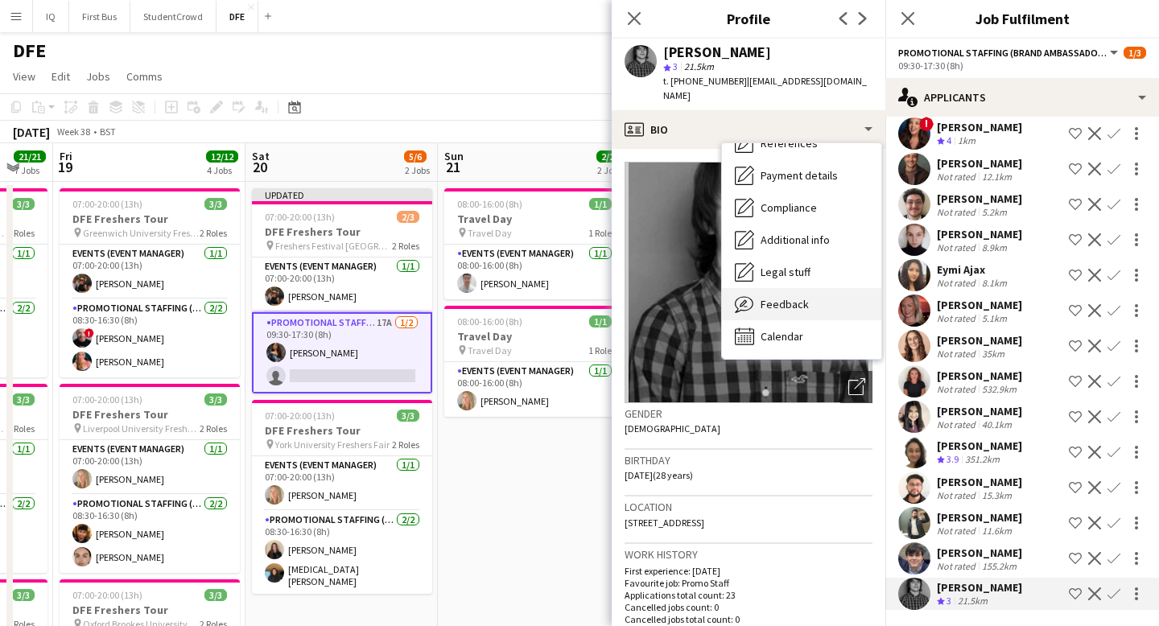
click at [793, 303] on div "Feedback Feedback" at bounding box center [801, 304] width 159 height 32
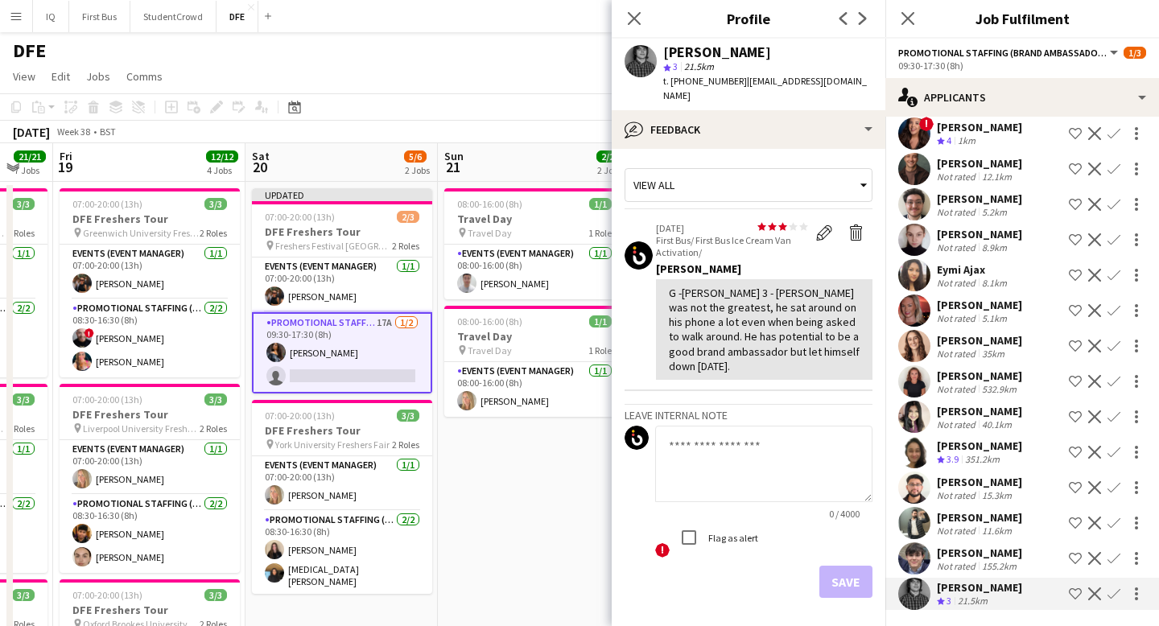
click at [826, 338] on div "G -[PERSON_NAME] 3 - [PERSON_NAME] was not the greatest, he sat around on his p…" at bounding box center [764, 330] width 191 height 88
click at [320, 351] on app-card-role "Promotional Staffing (Brand Ambassadors) 17A [DATE] 09:30-17:30 (8h) [PERSON_NA…" at bounding box center [342, 352] width 180 height 81
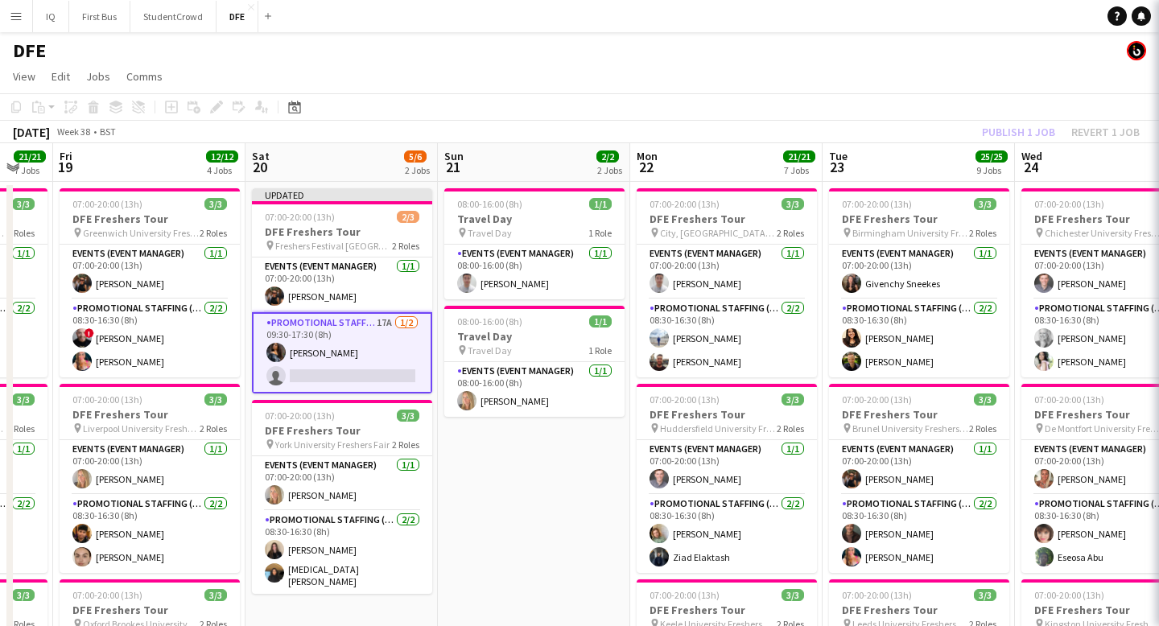
scroll to position [0, 0]
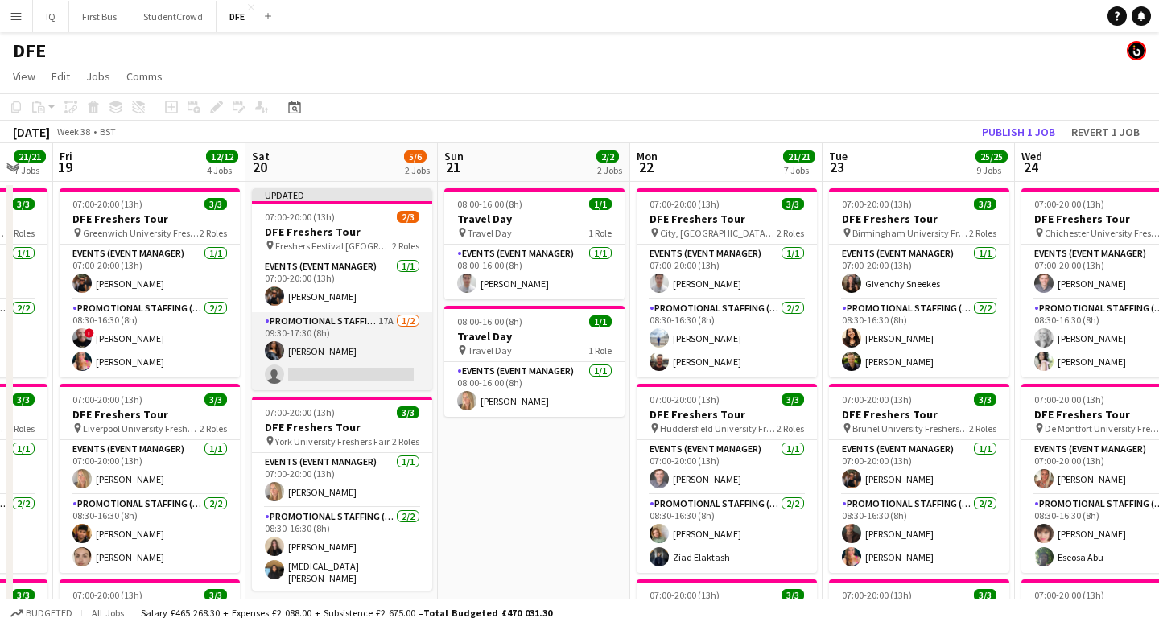
click at [322, 352] on app-card-role "Promotional Staffing (Brand Ambassadors) 17A [DATE] 09:30-17:30 (8h) [PERSON_NA…" at bounding box center [342, 351] width 180 height 78
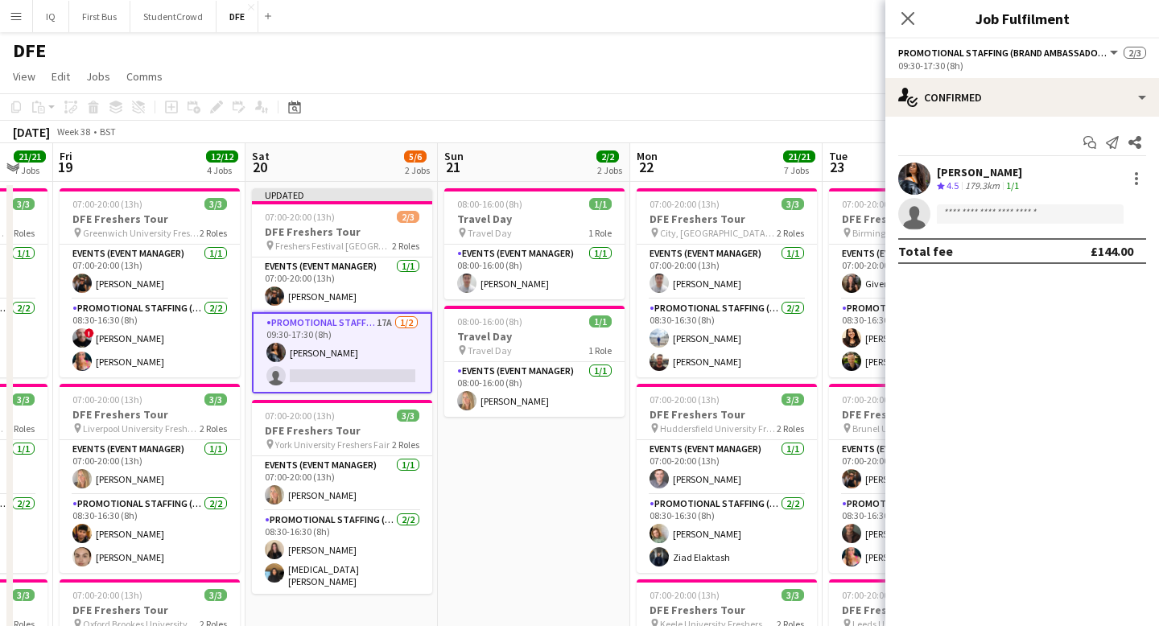
click at [992, 171] on div "[PERSON_NAME]" at bounding box center [979, 172] width 85 height 14
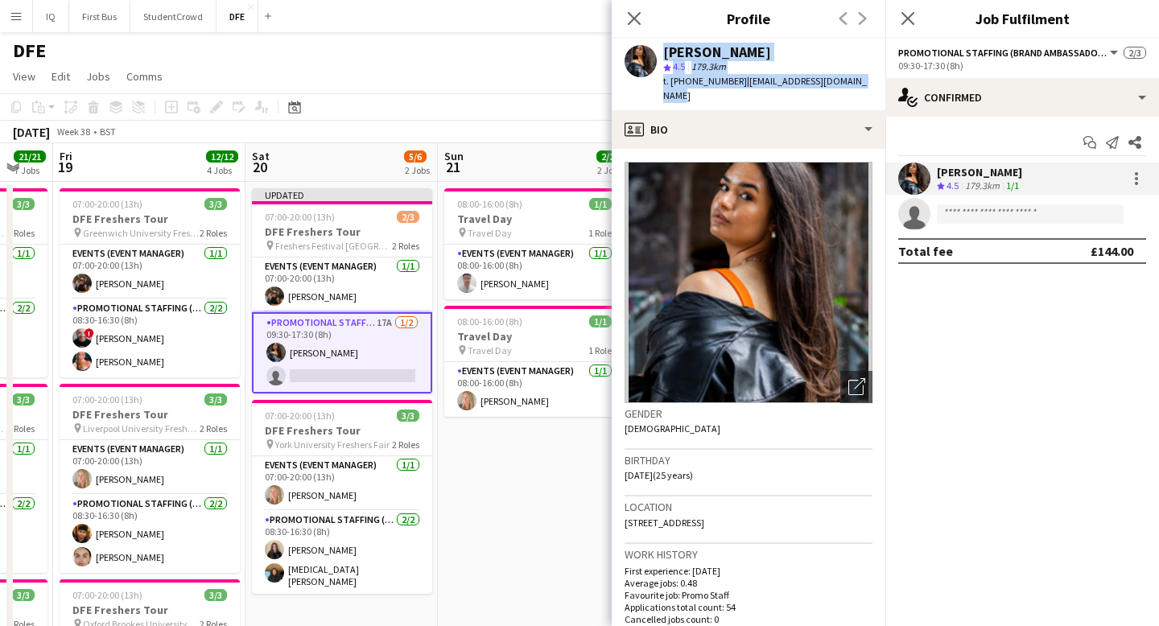
drag, startPoint x: 872, startPoint y: 75, endPoint x: 656, endPoint y: 48, distance: 217.4
click at [656, 48] on div "[PERSON_NAME] star 4.5 179.3km t. [PHONE_NUMBER] | [EMAIL_ADDRESS][DOMAIN_NAME]" at bounding box center [749, 75] width 274 height 72
copy div "[PERSON_NAME] star 4.5 179.3km t. [PHONE_NUMBER] | [EMAIL_ADDRESS][DOMAIN_NAME]"
click at [638, 16] on icon "Close pop-in" at bounding box center [633, 17] width 15 height 15
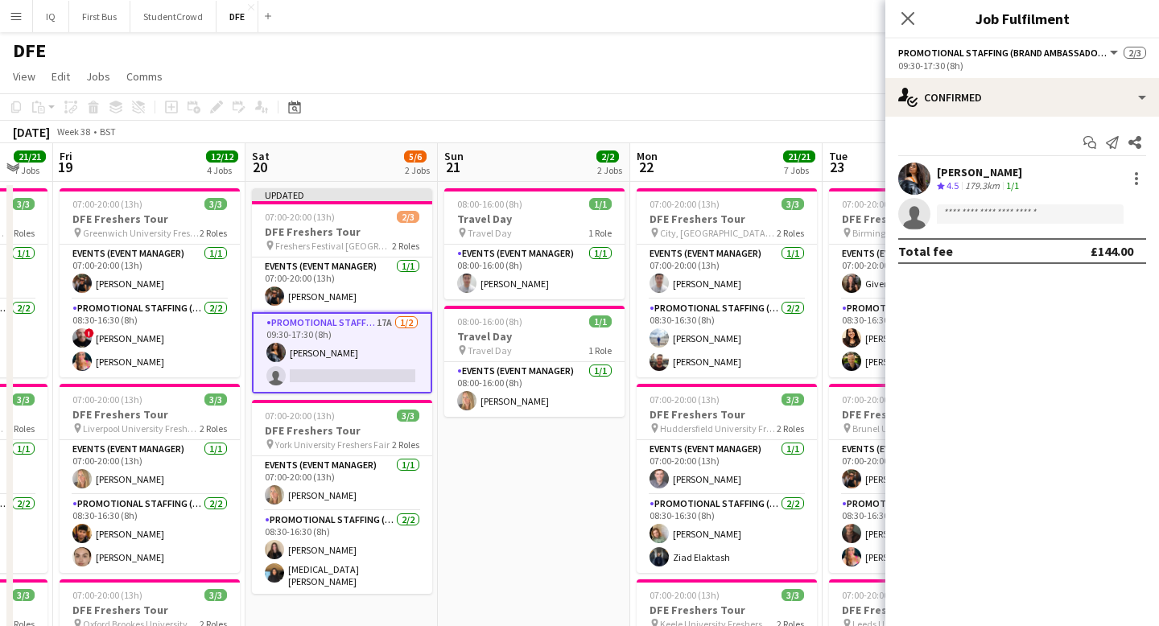
click at [687, 57] on div "DFE" at bounding box center [579, 47] width 1159 height 31
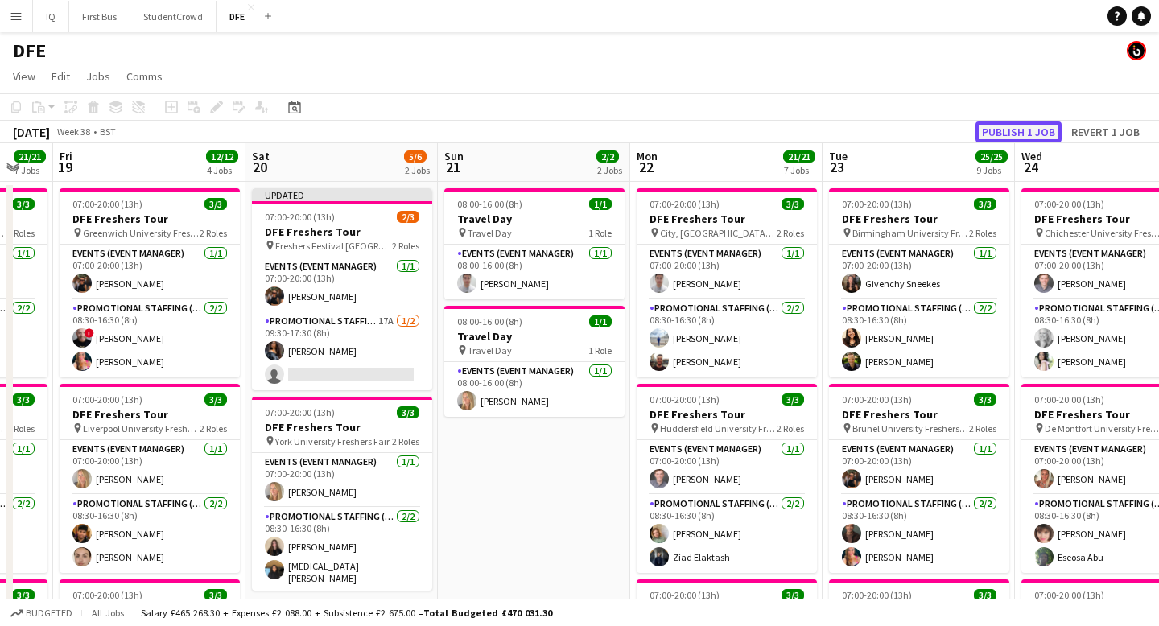
click at [1009, 134] on button "Publish 1 job" at bounding box center [1019, 132] width 86 height 21
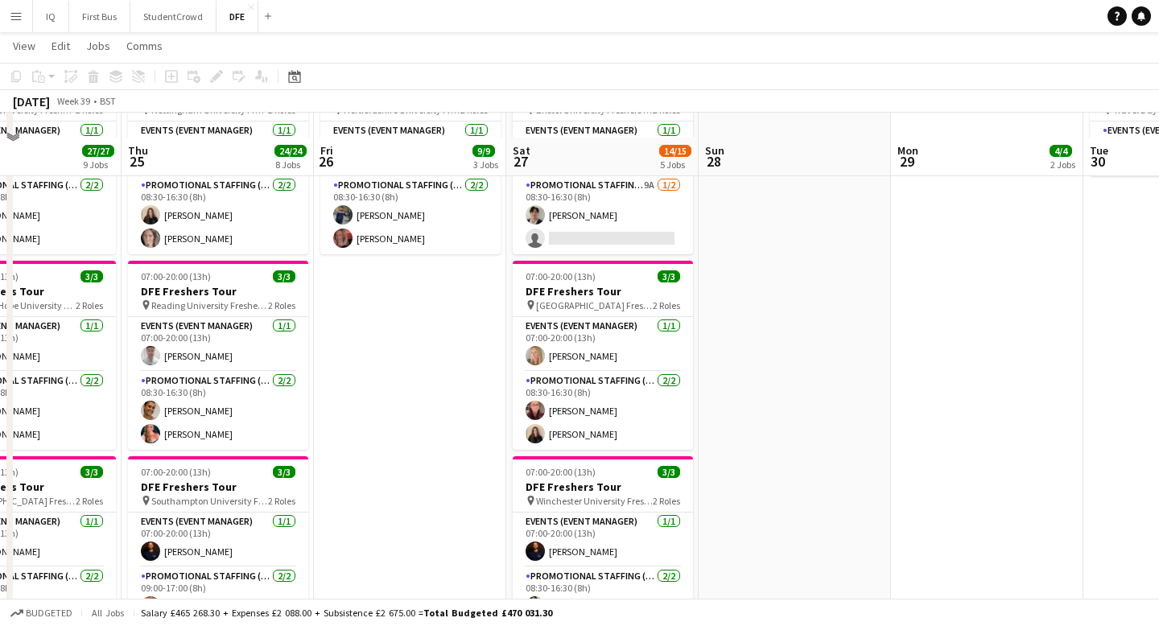
scroll to position [461, 0]
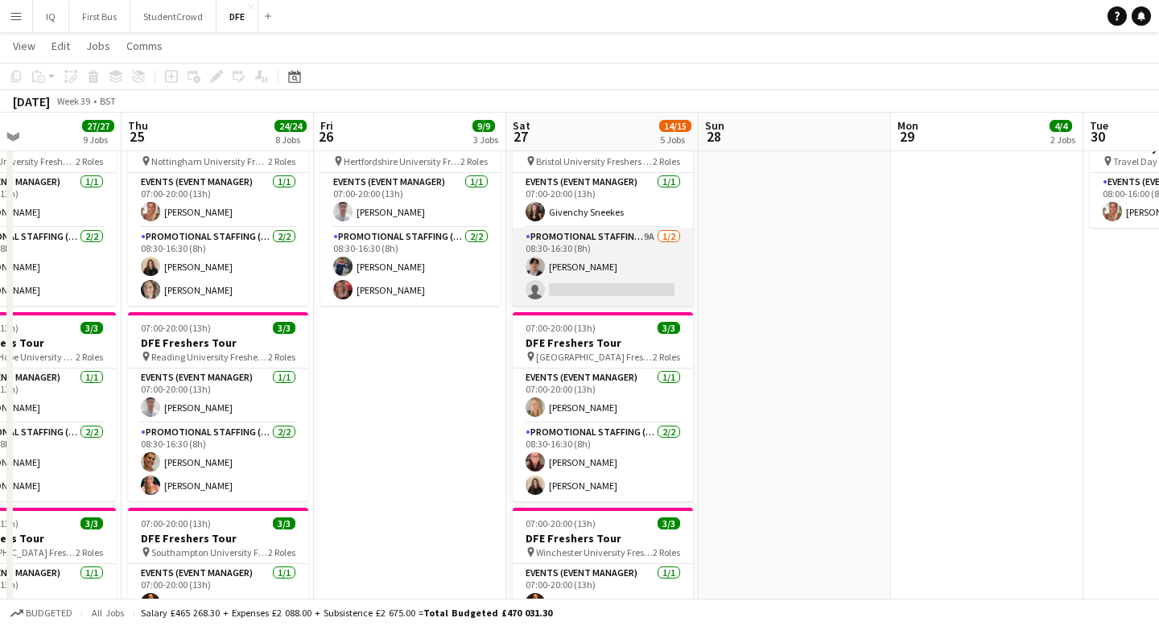
click at [612, 279] on app-card-role "Promotional Staffing (Brand Ambassadors) 9A [DATE] 08:30-16:30 (8h) [PERSON_NAM…" at bounding box center [603, 267] width 180 height 78
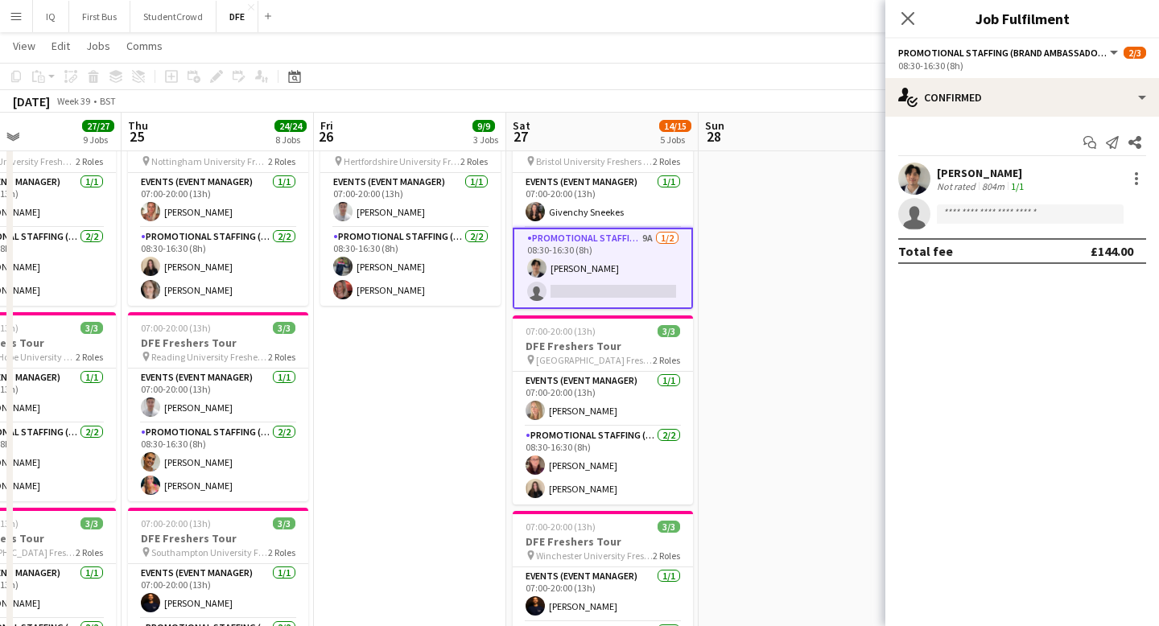
click at [1014, 77] on app-options-switcher "Promotional Staffing (Brand Ambassadors) All roles Promotional Staffing (Brand …" at bounding box center [1023, 58] width 274 height 39
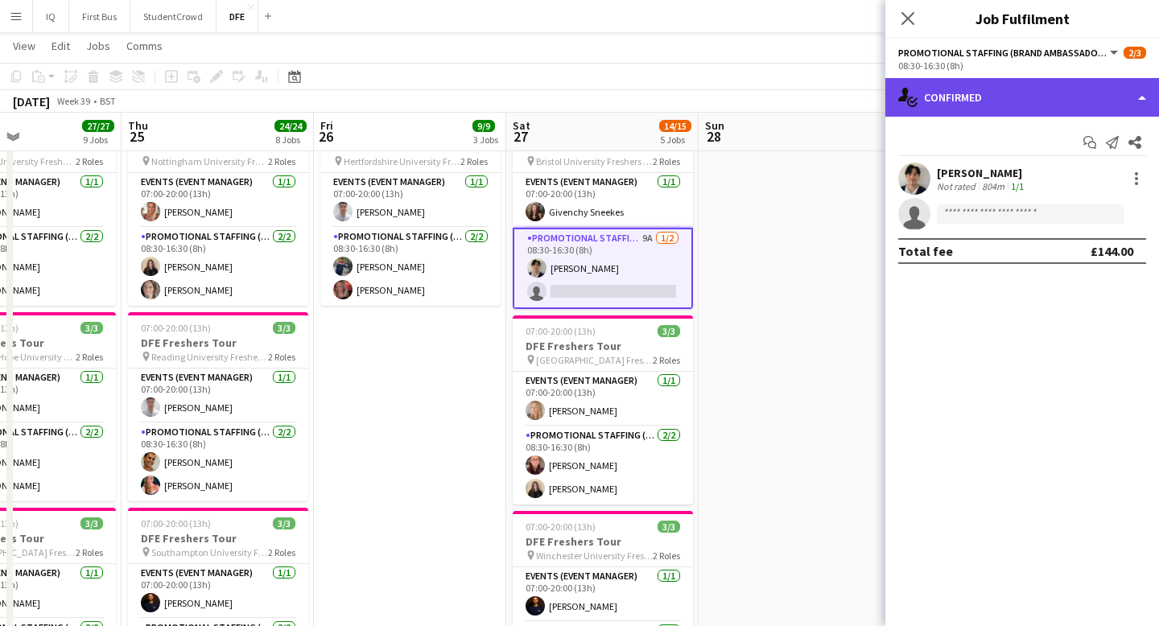
click at [1013, 87] on div "single-neutral-actions-check-2 Confirmed" at bounding box center [1023, 97] width 274 height 39
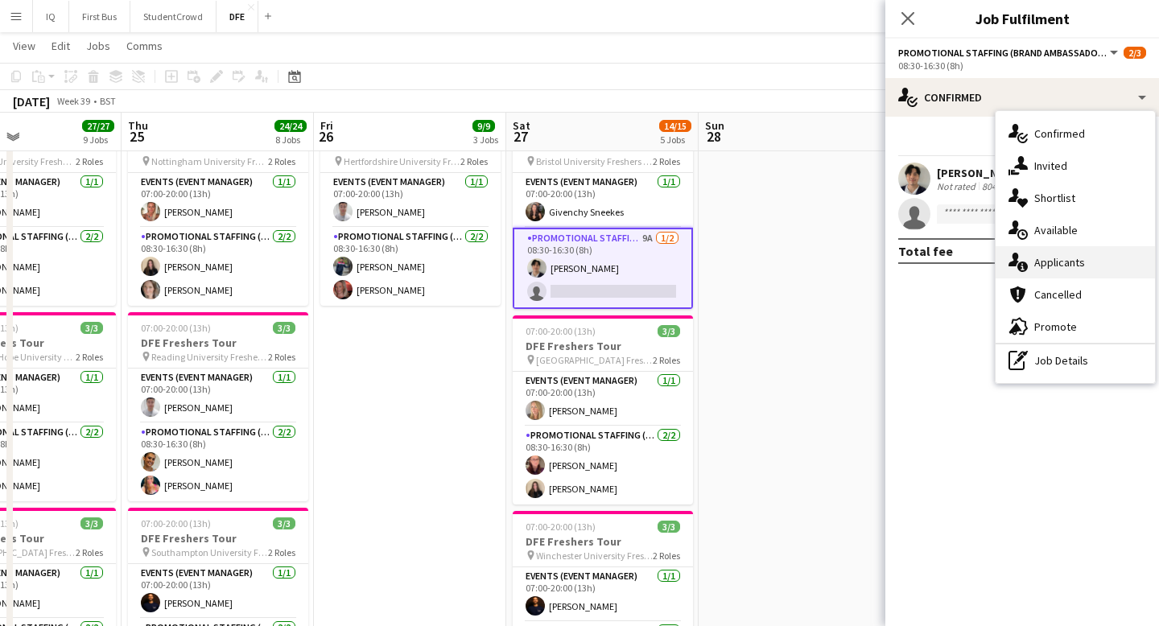
click at [1052, 257] on div "single-neutral-actions-information Applicants" at bounding box center [1075, 262] width 159 height 32
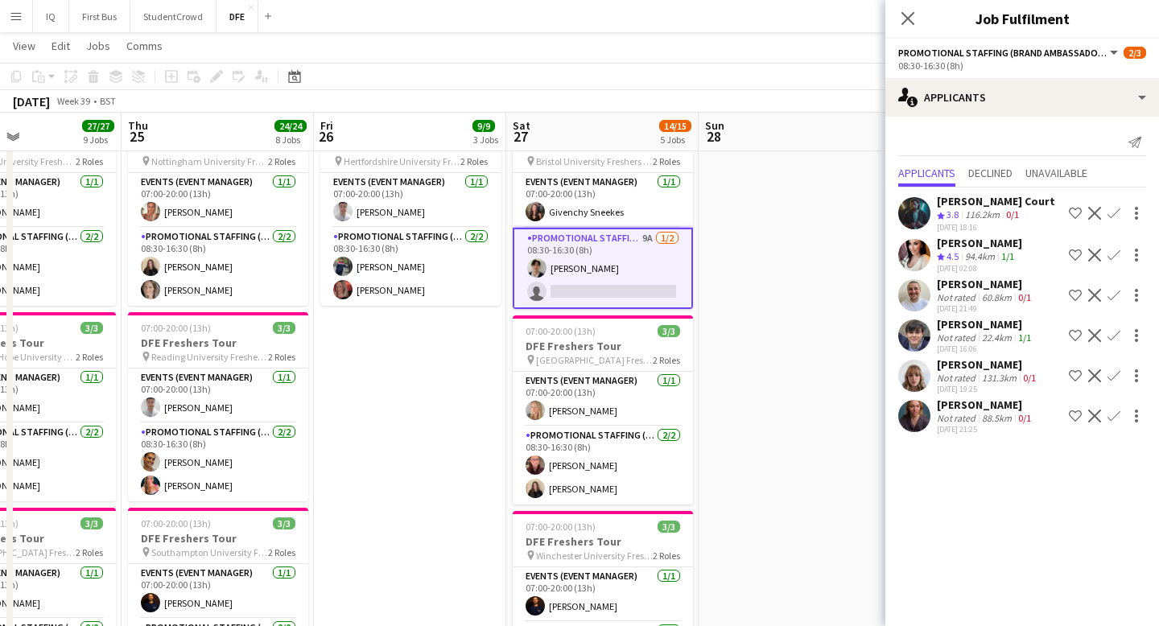
click at [988, 377] on div "131.3km" at bounding box center [999, 378] width 41 height 12
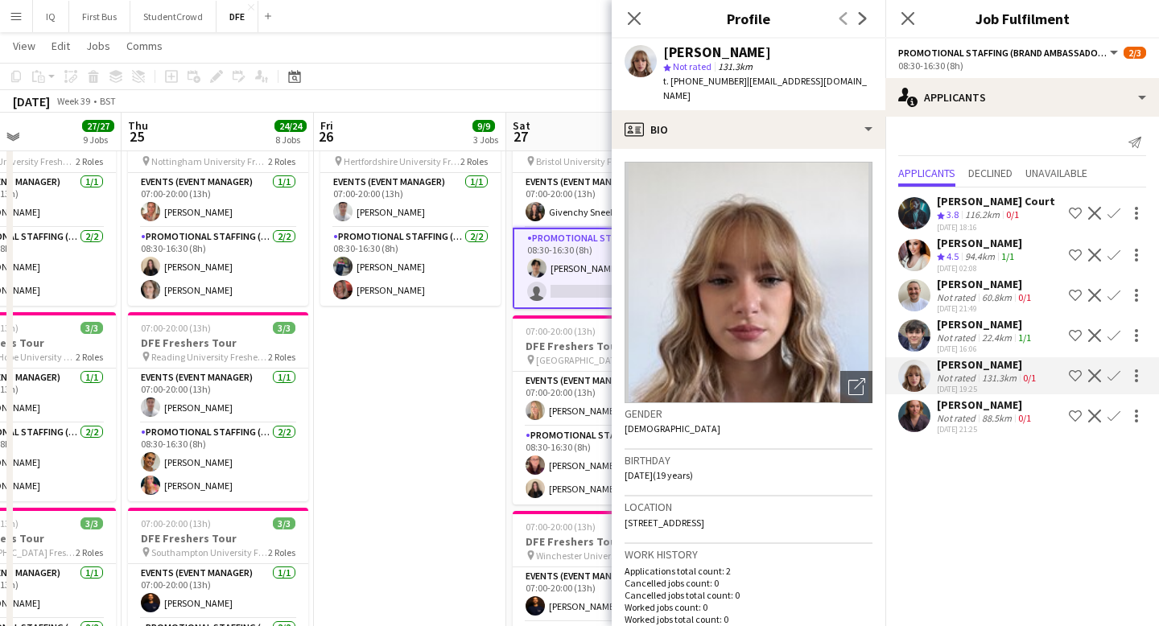
click at [1114, 377] on app-icon "Confirm" at bounding box center [1114, 376] width 13 height 13
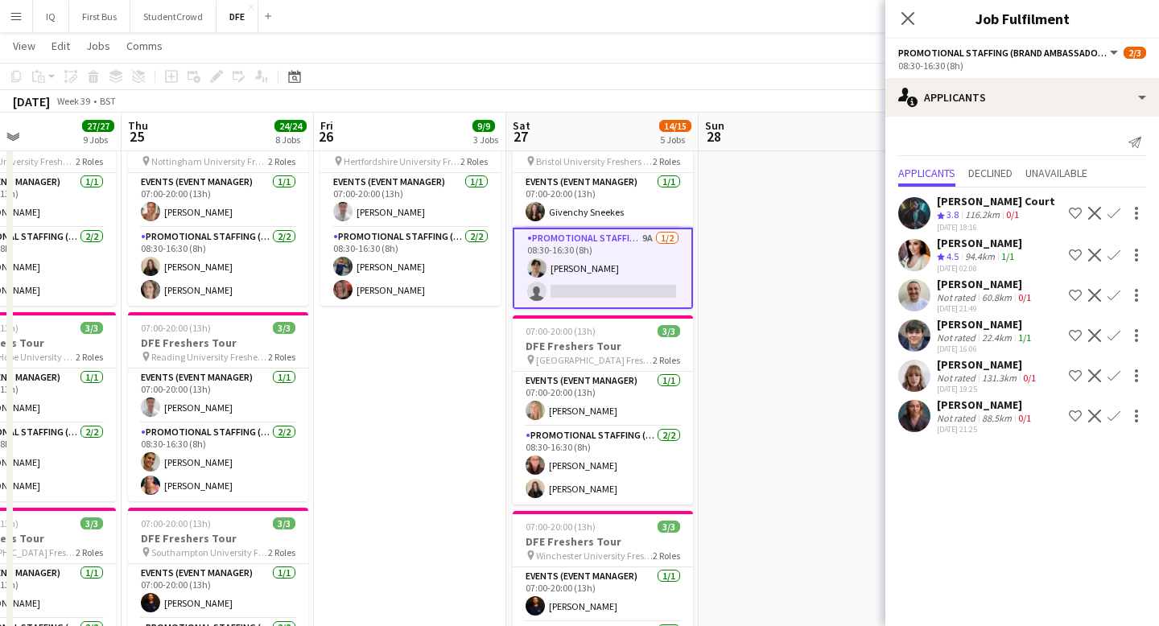
click at [1114, 377] on app-icon "Confirm" at bounding box center [1114, 376] width 13 height 13
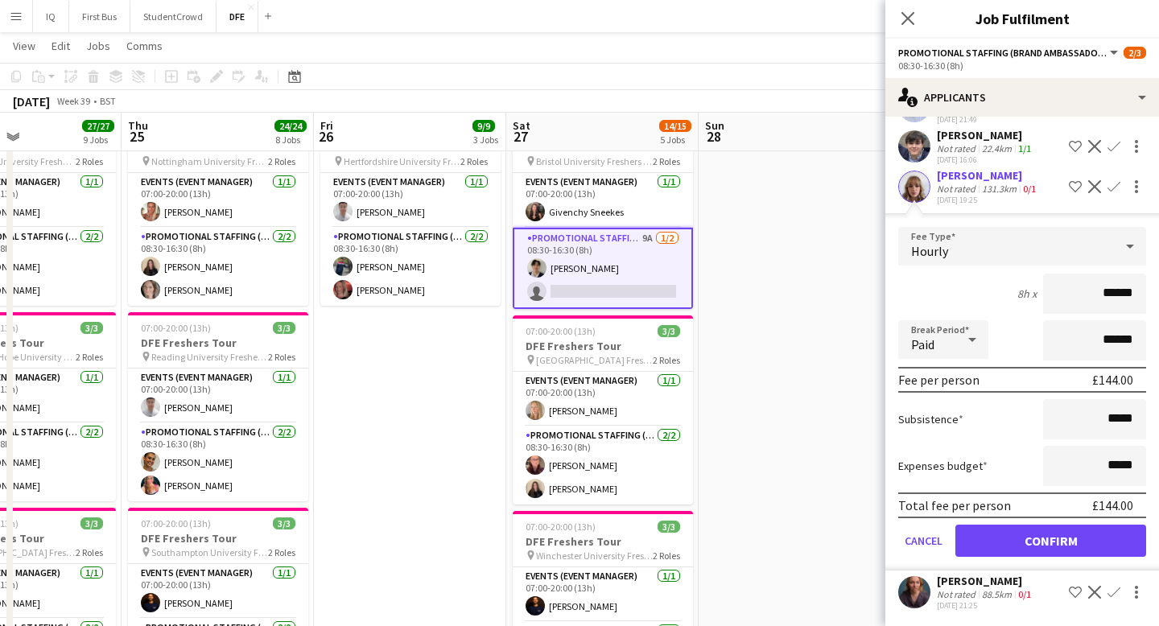
scroll to position [465, 0]
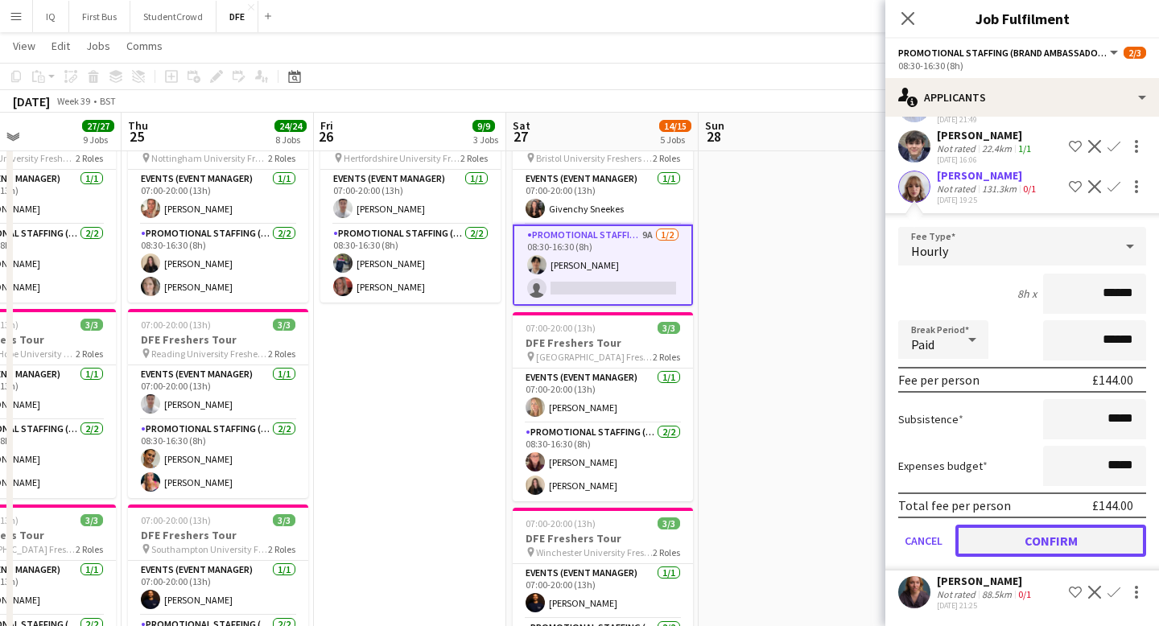
click at [1040, 532] on button "Confirm" at bounding box center [1051, 541] width 191 height 32
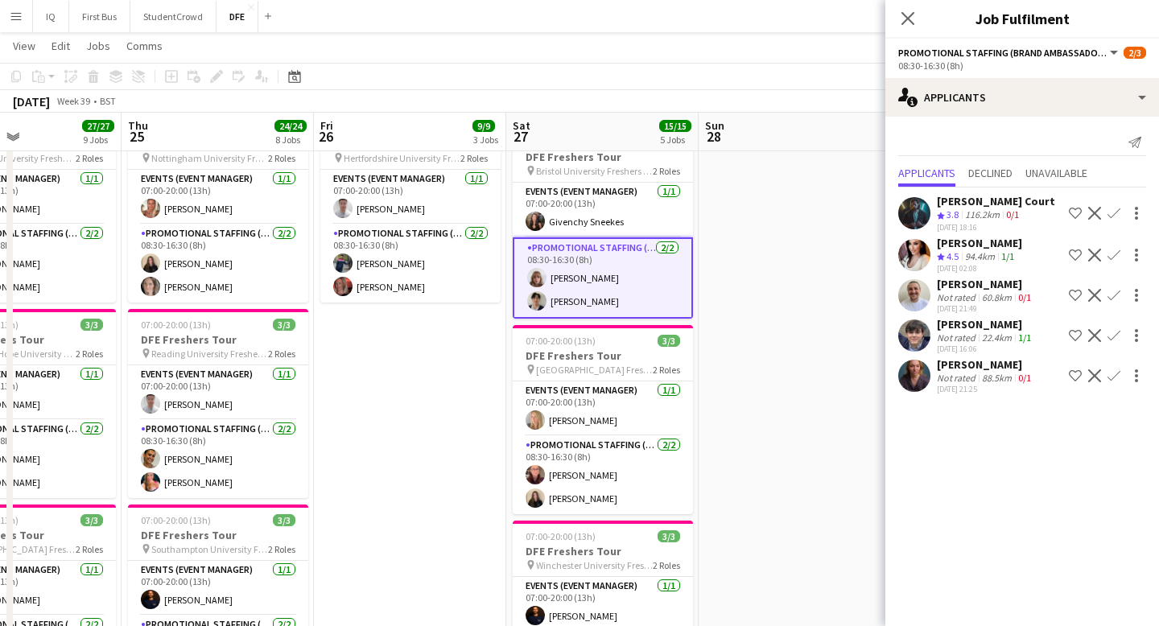
scroll to position [0, 0]
click at [907, 14] on icon "Close pop-in" at bounding box center [907, 17] width 15 height 15
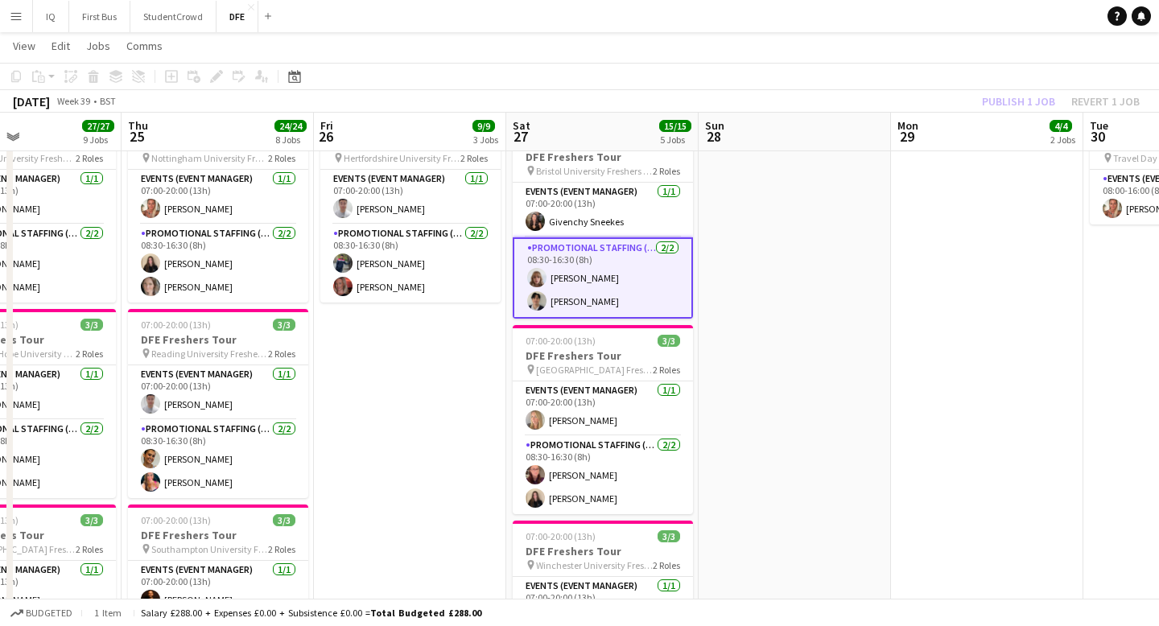
click at [578, 284] on app-card-role "Promotional Staffing (Brand Ambassadors) [DATE] 08:30-16:30 (8h) [PERSON_NAME] …" at bounding box center [603, 278] width 180 height 81
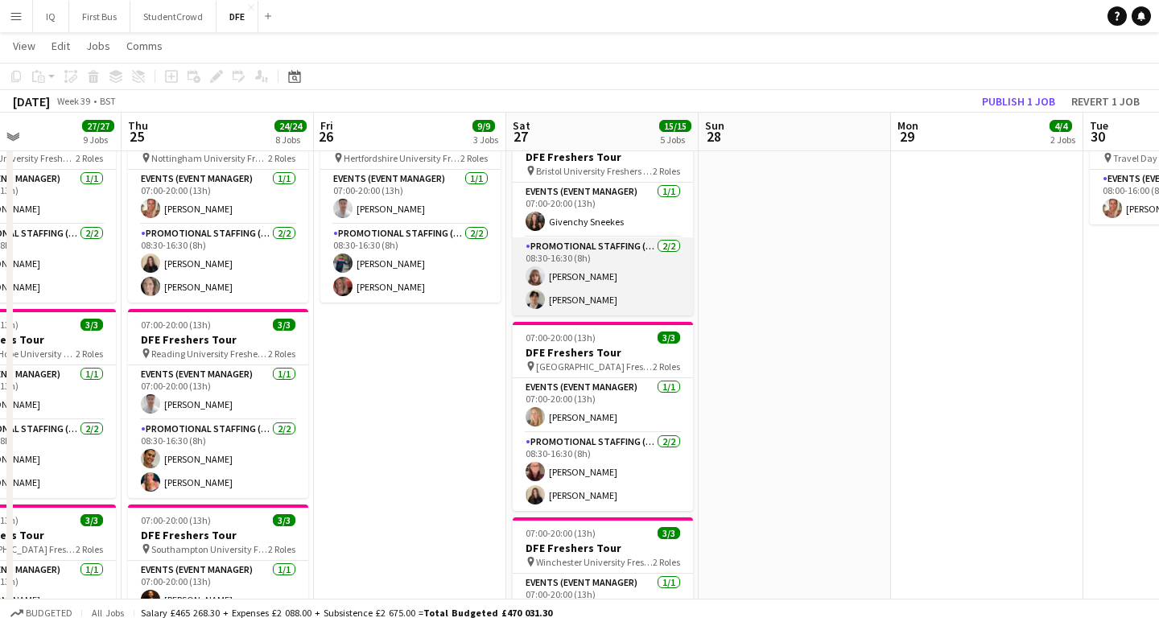
click at [586, 275] on app-card-role "Promotional Staffing (Brand Ambassadors) [DATE] 08:30-16:30 (8h) [PERSON_NAME] …" at bounding box center [603, 277] width 180 height 78
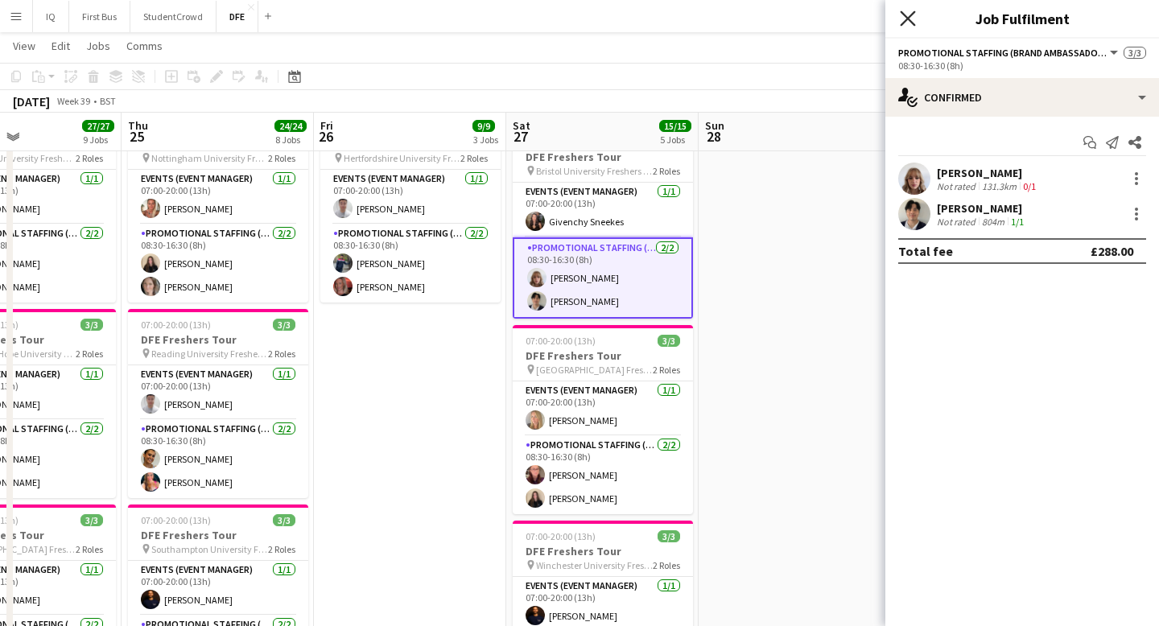
click at [903, 25] on icon "Close pop-in" at bounding box center [907, 17] width 15 height 15
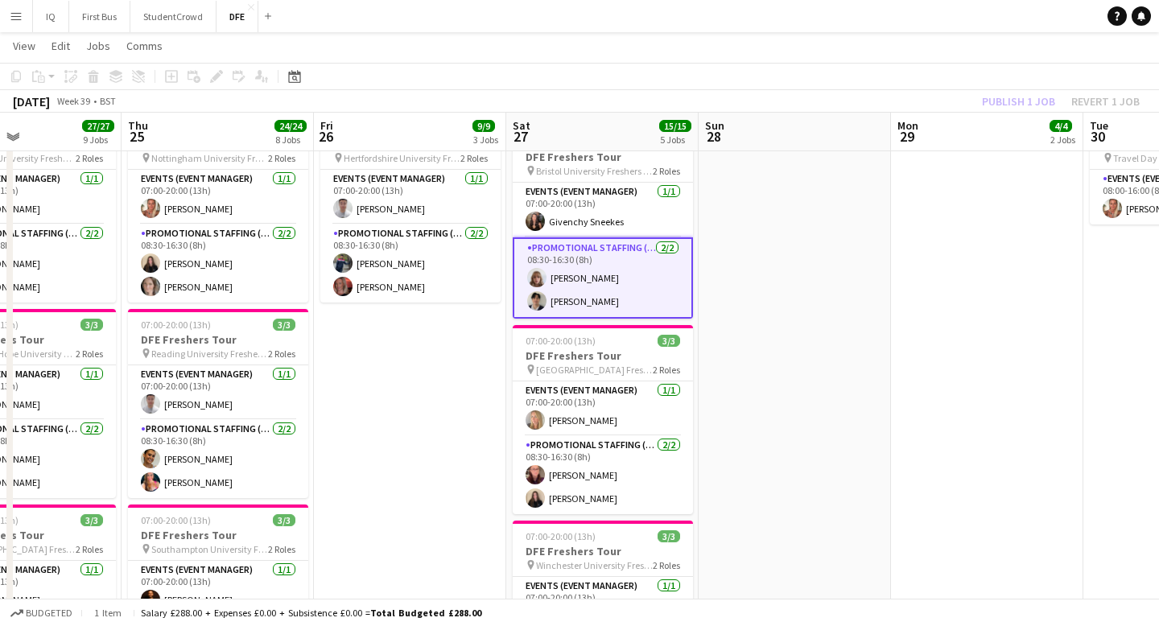
click at [1020, 104] on div "Publish 1 job Revert 1 job" at bounding box center [1061, 101] width 196 height 21
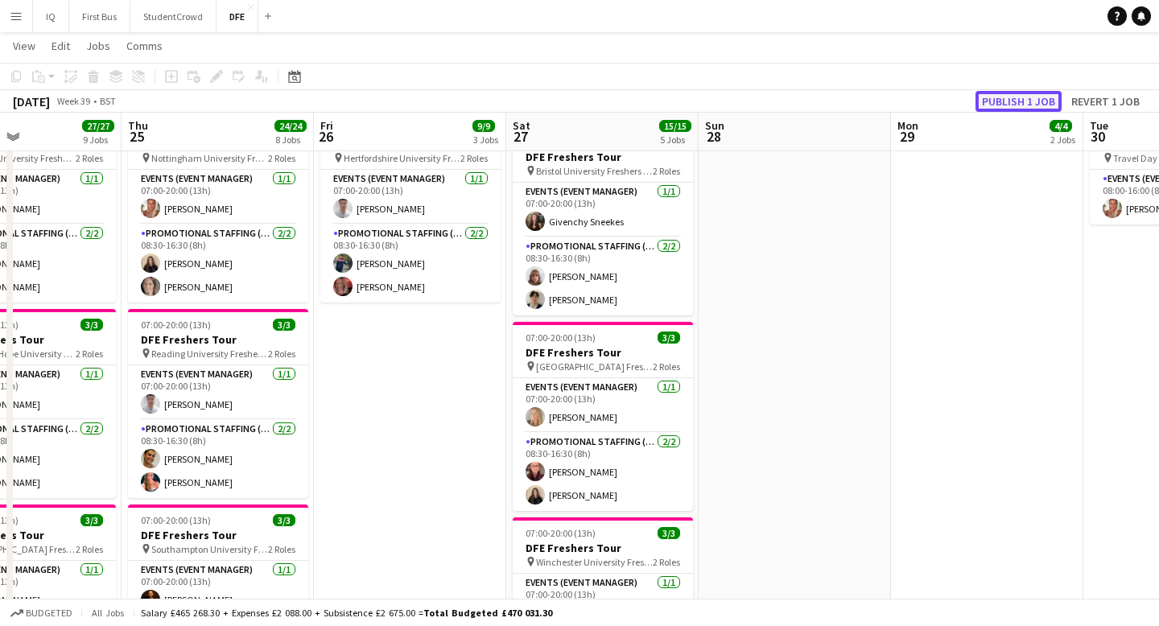
click at [1012, 103] on button "Publish 1 job" at bounding box center [1019, 101] width 86 height 21
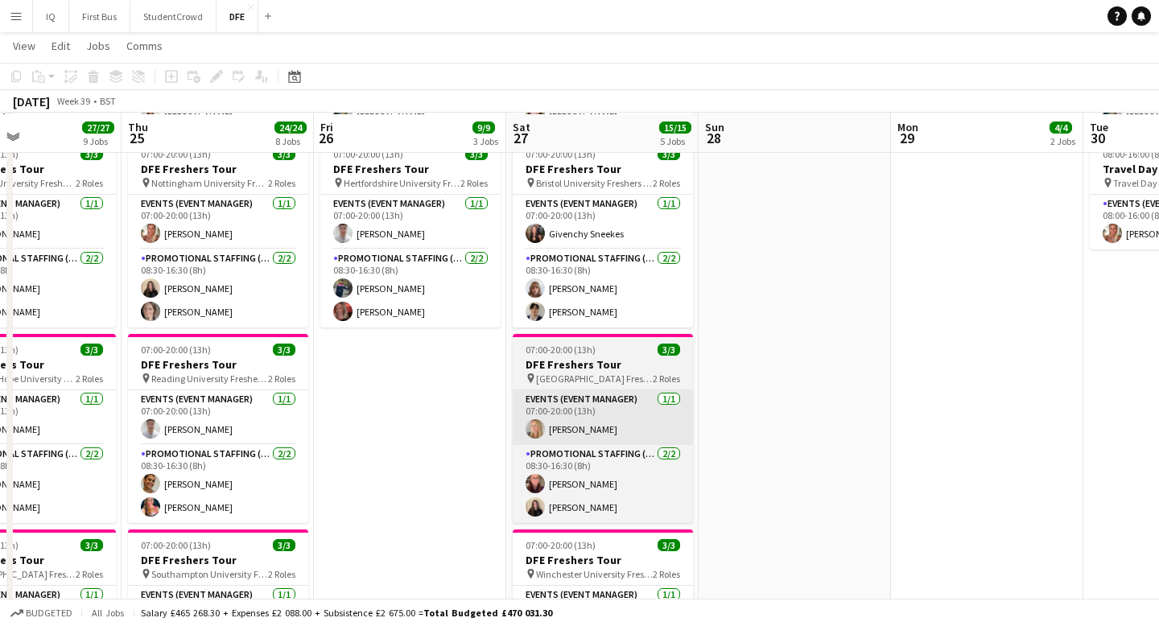
scroll to position [436, 0]
